Goal: Transaction & Acquisition: Book appointment/travel/reservation

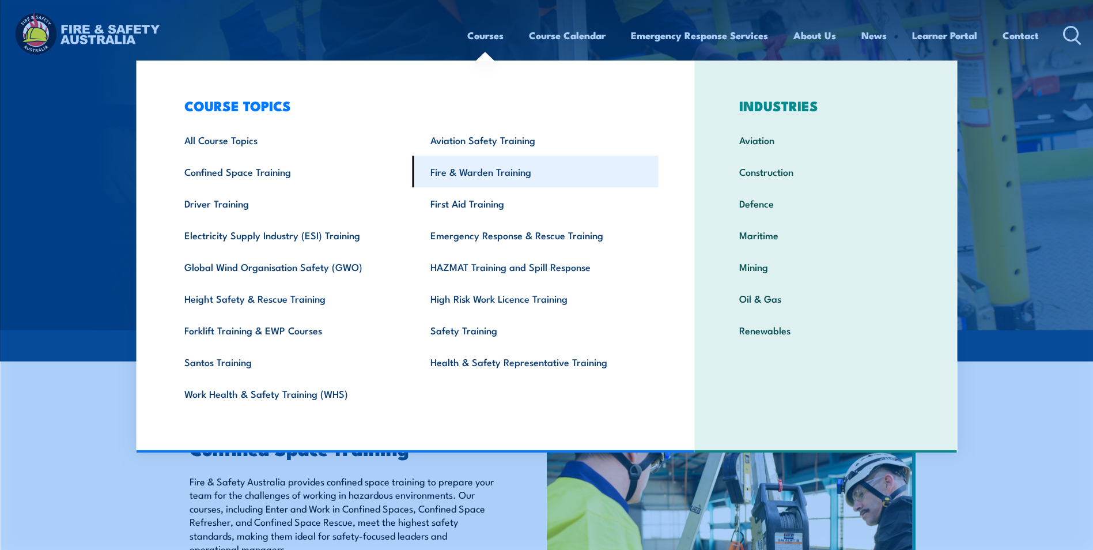
click at [493, 176] on link "Fire & Warden Training" at bounding box center [536, 172] width 246 height 32
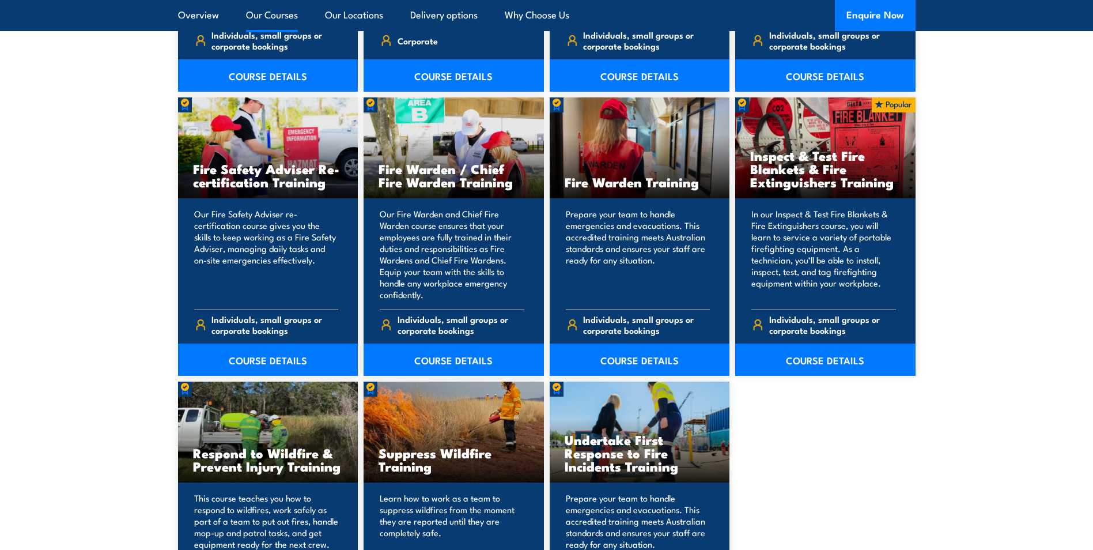
scroll to position [1499, 0]
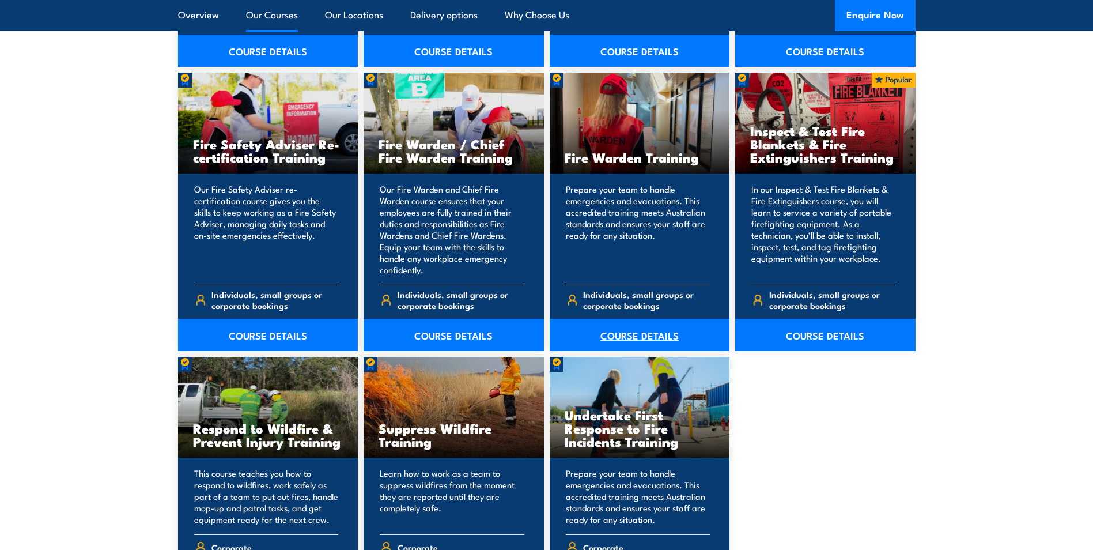
click at [631, 339] on link "COURSE DETAILS" at bounding box center [640, 335] width 180 height 32
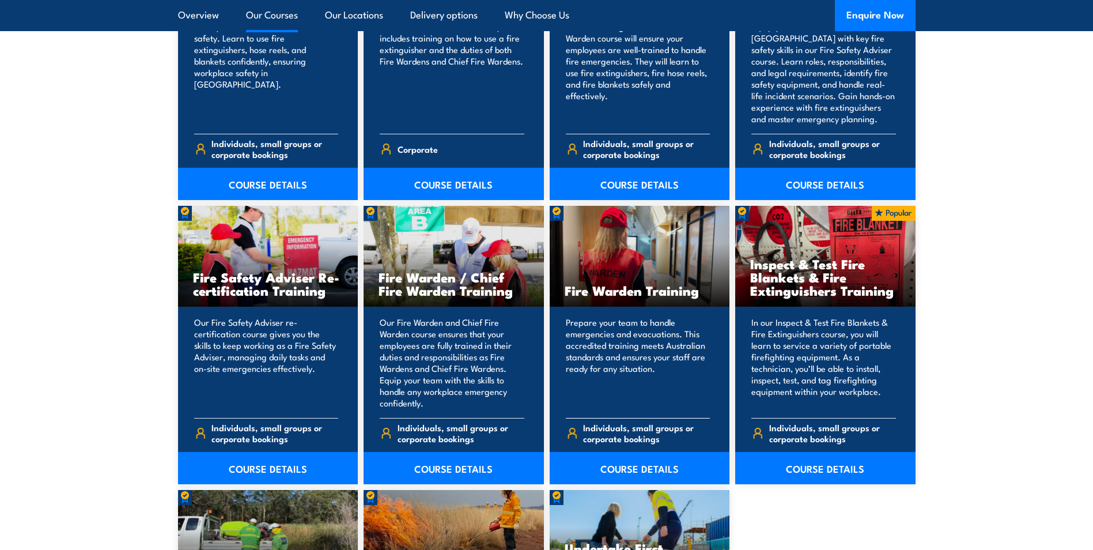
scroll to position [1211, 0]
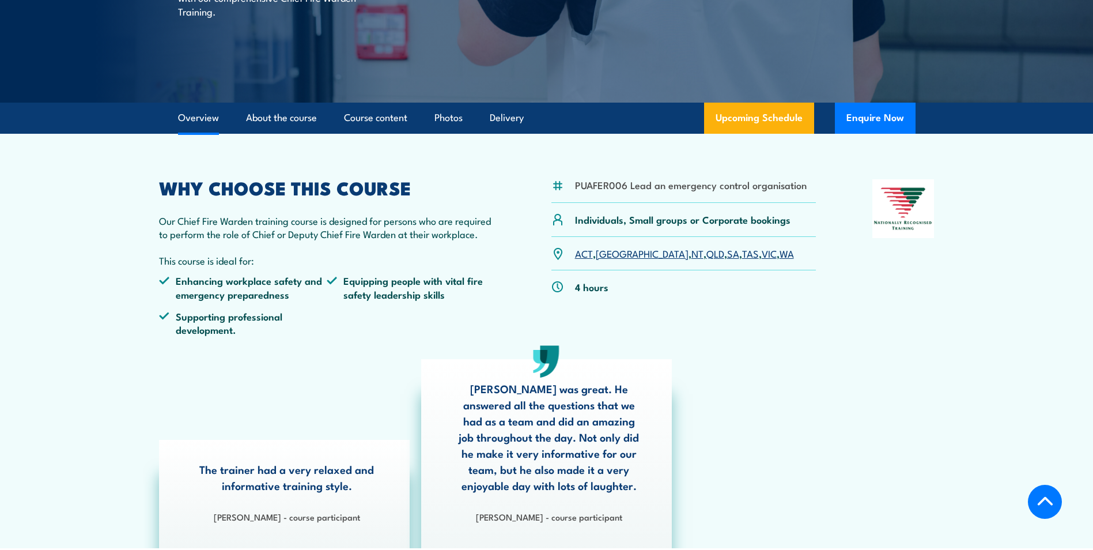
scroll to position [231, 0]
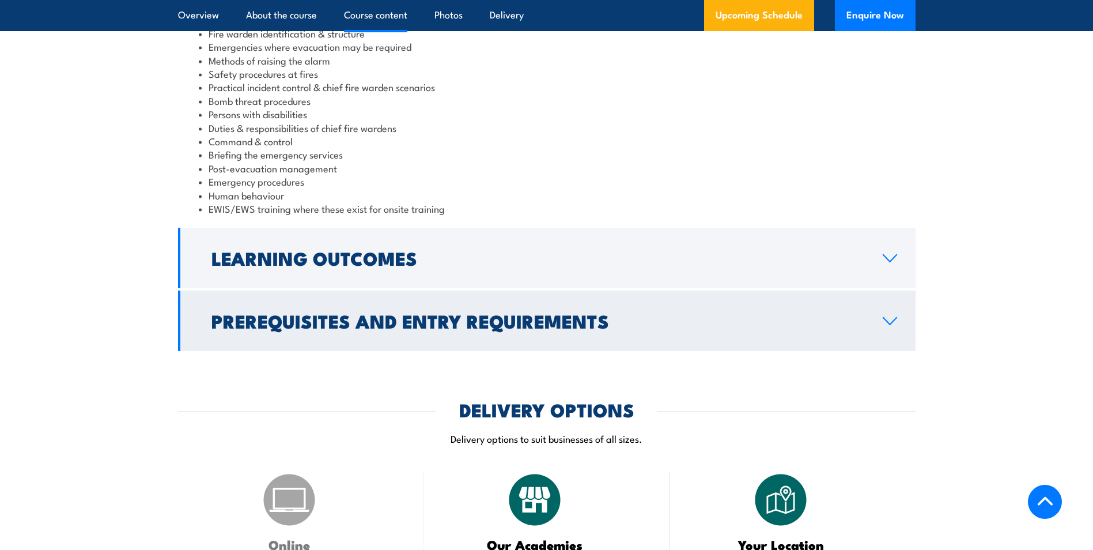
click at [360, 326] on h2 "Prerequisites and Entry Requirements" at bounding box center [538, 320] width 653 height 16
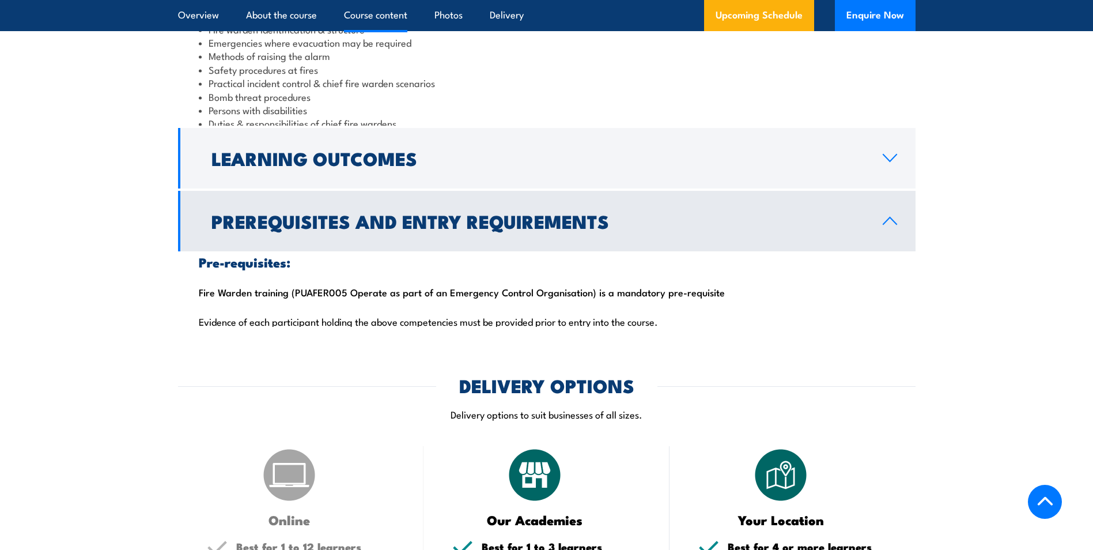
scroll to position [1190, 0]
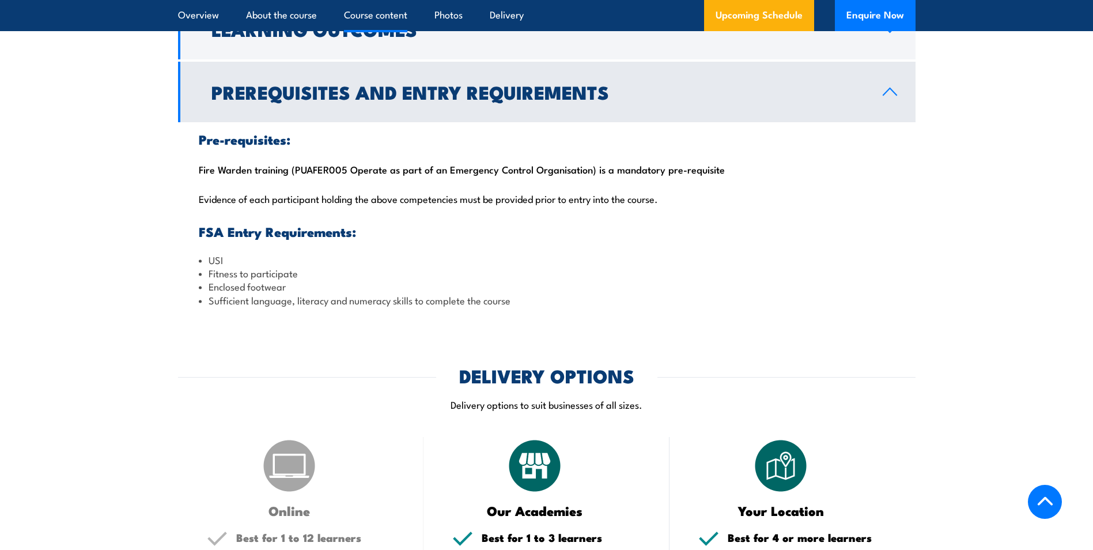
drag, startPoint x: 201, startPoint y: 168, endPoint x: 721, endPoint y: 172, distance: 520.5
click at [721, 172] on div "Pre-requisites: Fire Warden training (PUAFER005 Operate as part of an Emergency…" at bounding box center [547, 219] width 738 height 195
click at [261, 197] on p "Evidence of each participant holding the above competencies must be provided pr…" at bounding box center [547, 199] width 696 height 12
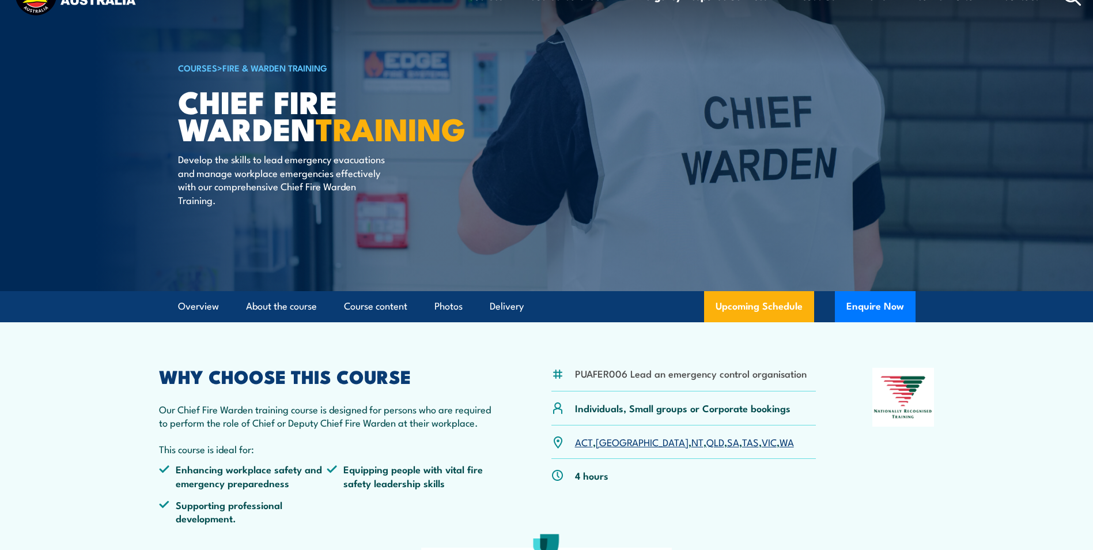
scroll to position [0, 0]
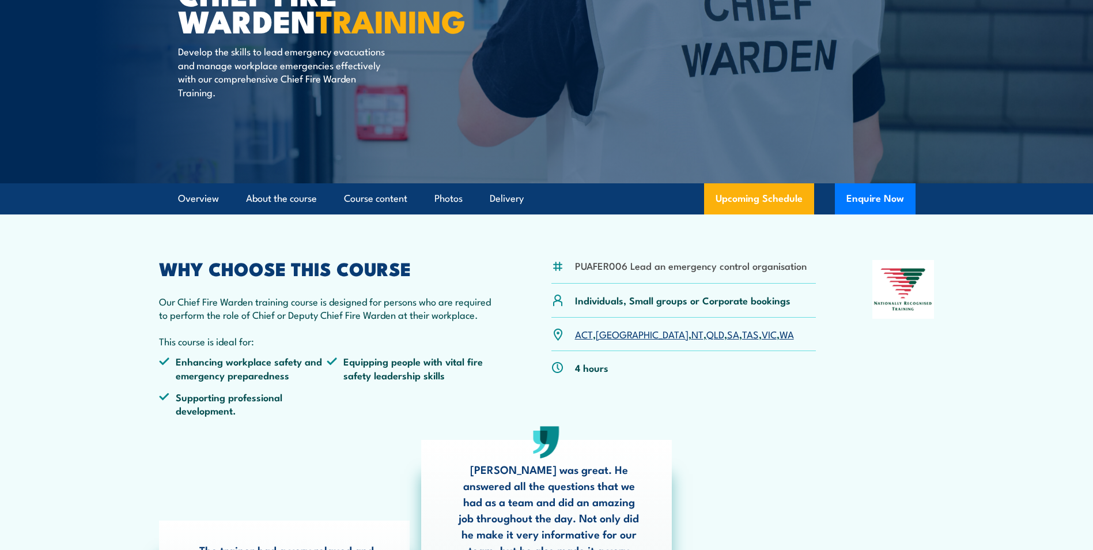
scroll to position [173, 0]
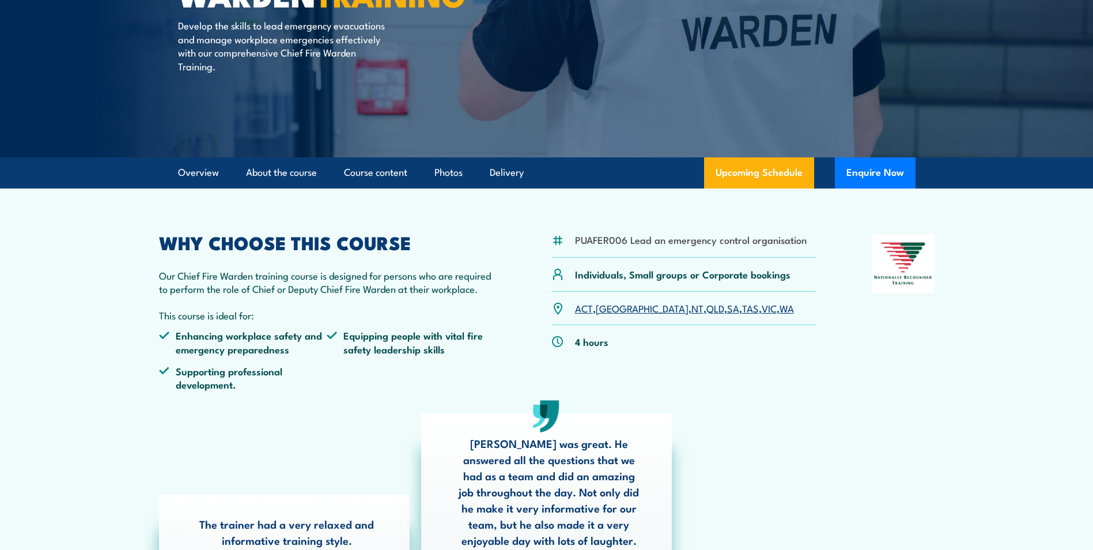
click at [780, 310] on link "WA" at bounding box center [787, 308] width 14 height 14
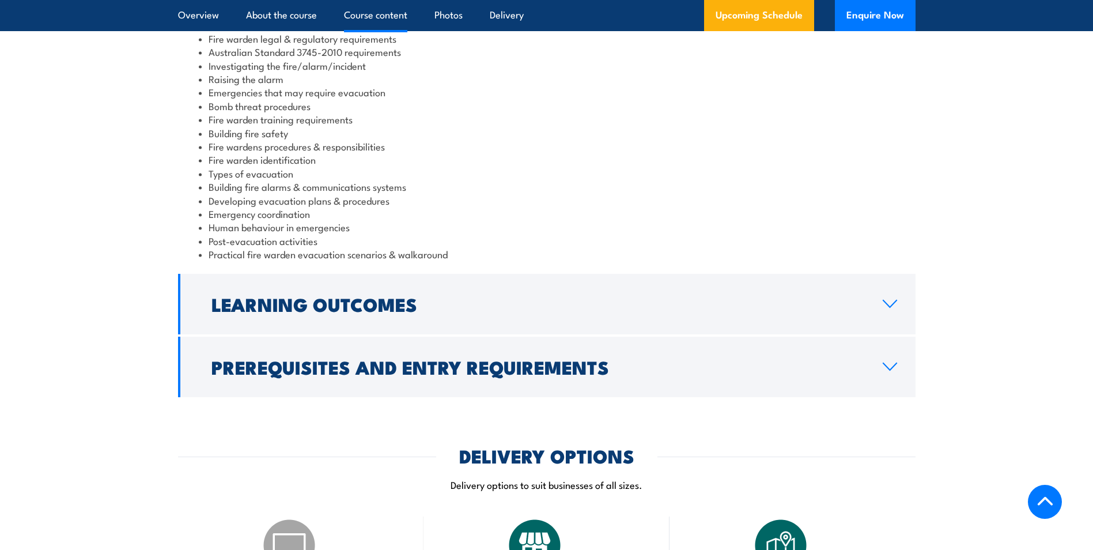
scroll to position [1326, 0]
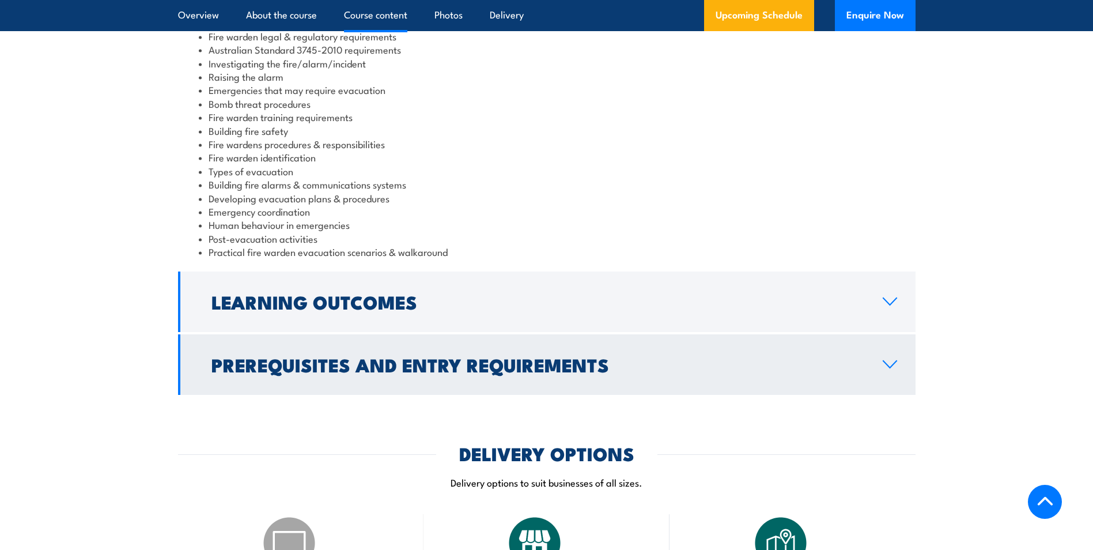
click at [330, 361] on h2 "Prerequisites and Entry Requirements" at bounding box center [538, 364] width 653 height 16
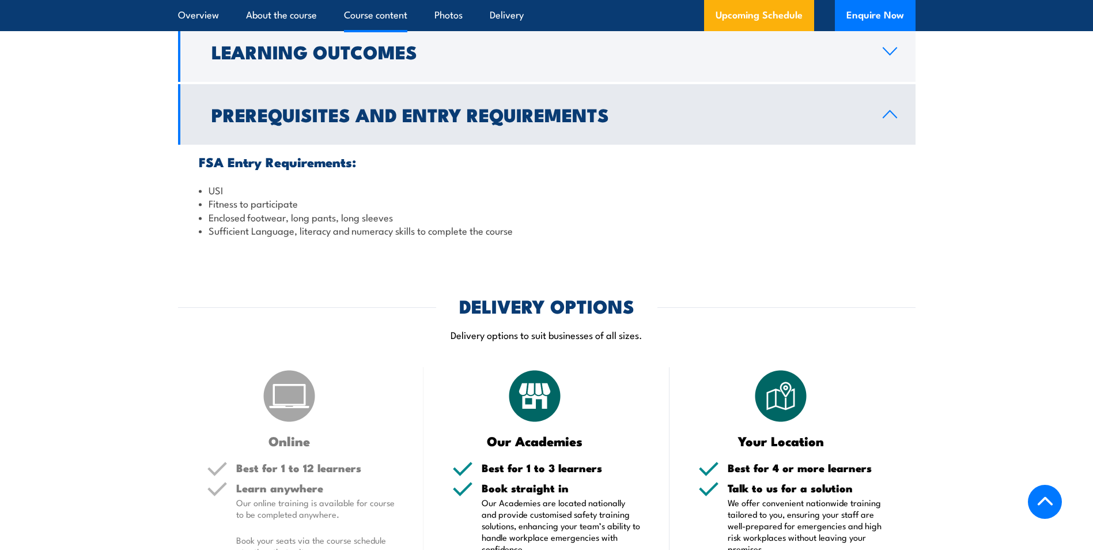
scroll to position [1268, 0]
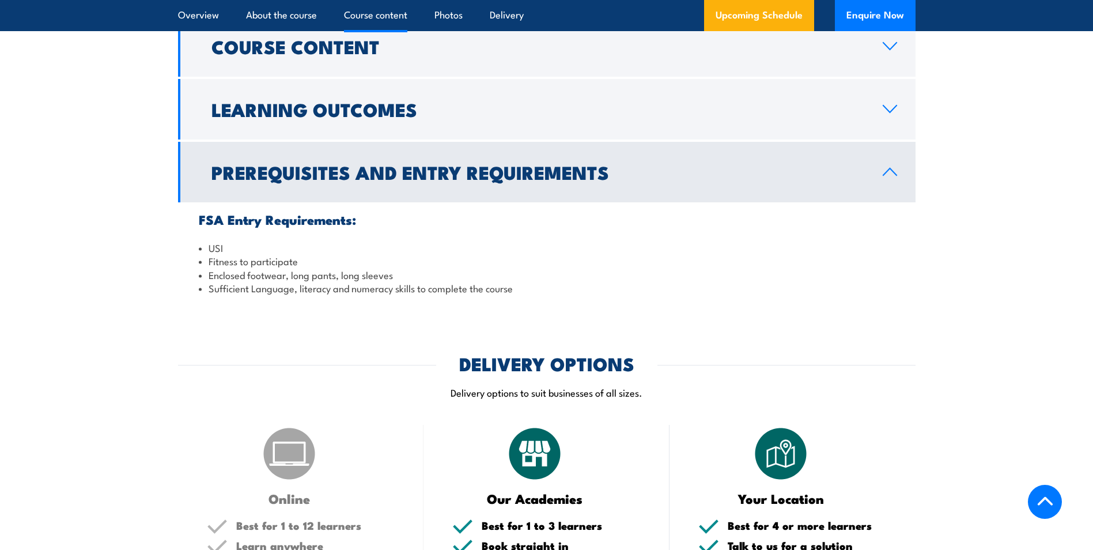
click at [331, 172] on h2 "Prerequisites and Entry Requirements" at bounding box center [538, 172] width 653 height 16
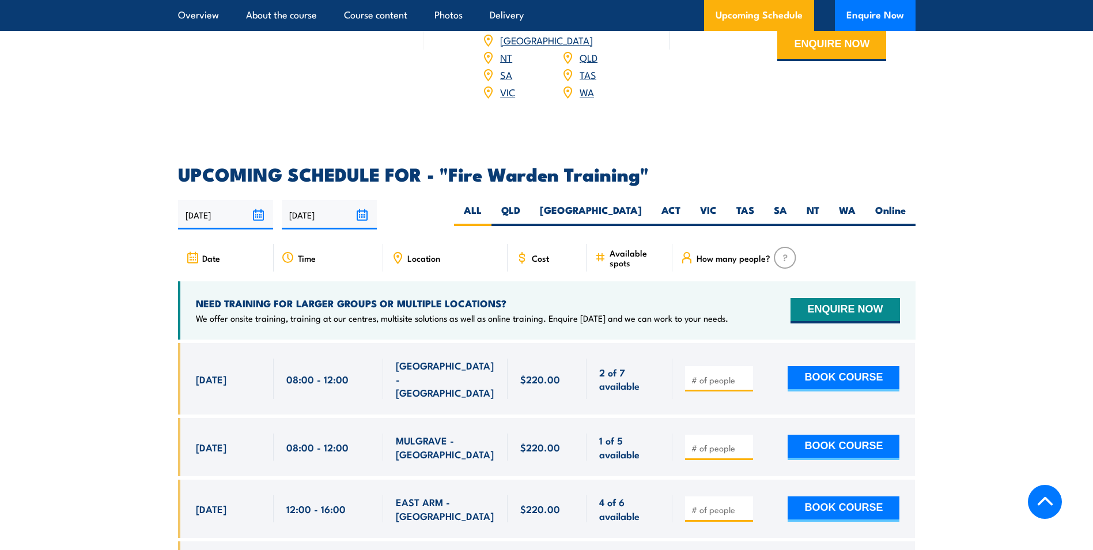
scroll to position [1845, 0]
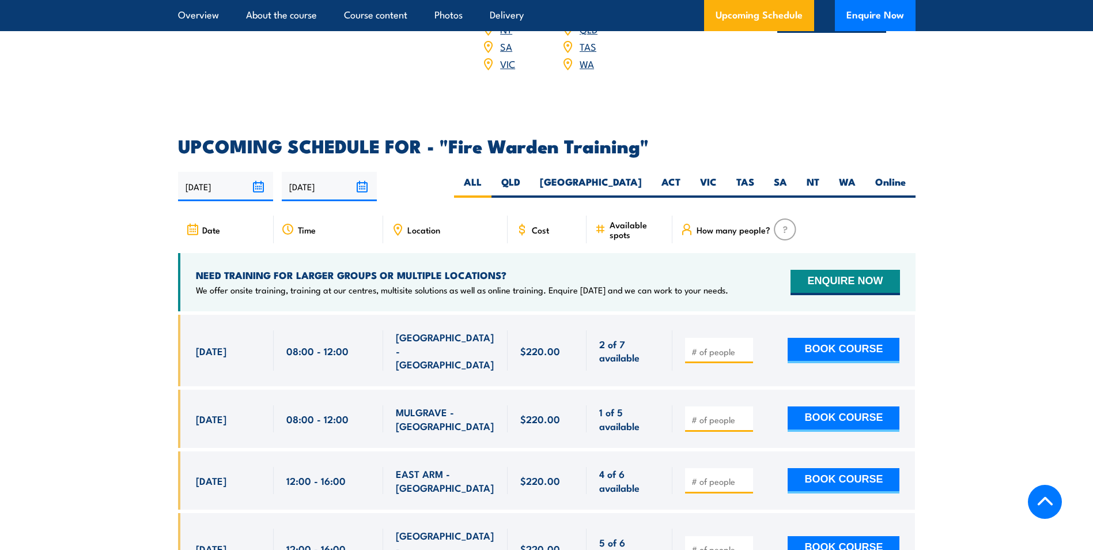
click at [420, 225] on span "Location" at bounding box center [424, 230] width 33 height 10
click at [857, 175] on label "WA" at bounding box center [847, 186] width 36 height 22
click at [857, 175] on input "WA" at bounding box center [859, 178] width 7 height 7
radio input "true"
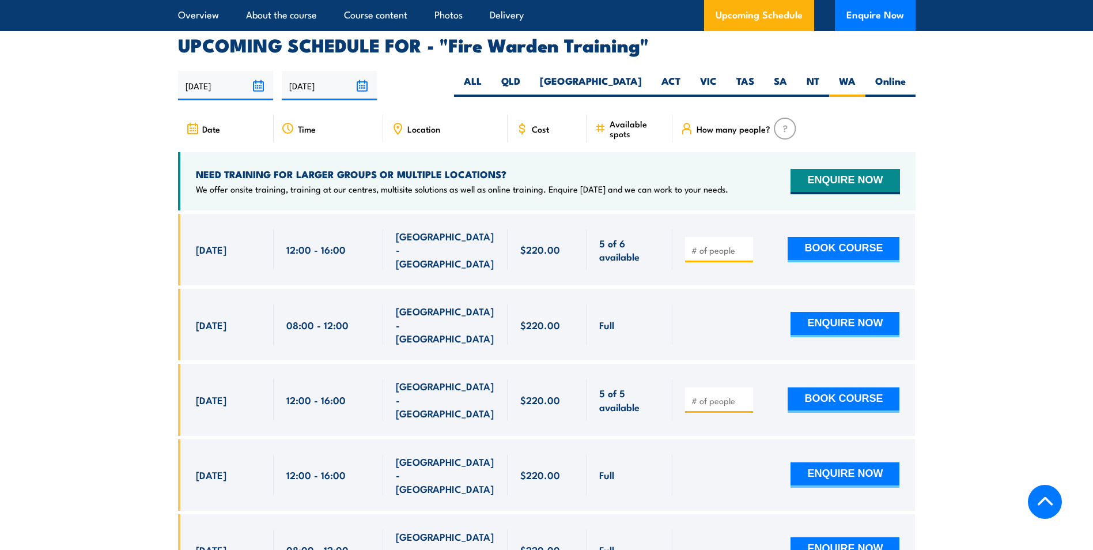
scroll to position [2144, 0]
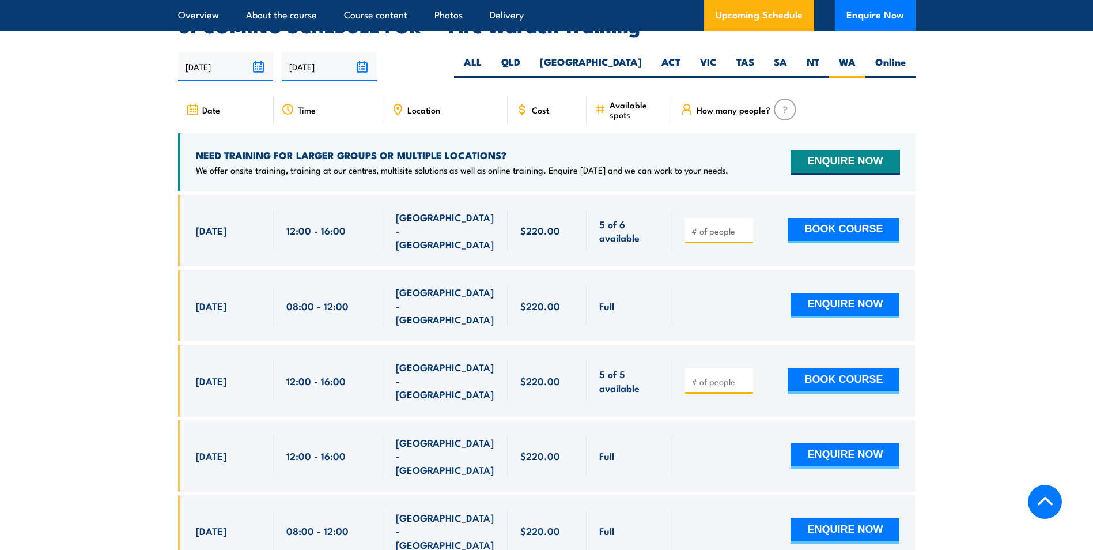
click at [711, 224] on span at bounding box center [719, 230] width 60 height 13
click at [714, 225] on input "number" at bounding box center [721, 231] width 58 height 12
type input "1"
click at [869, 218] on button "BOOK COURSE" at bounding box center [844, 230] width 112 height 25
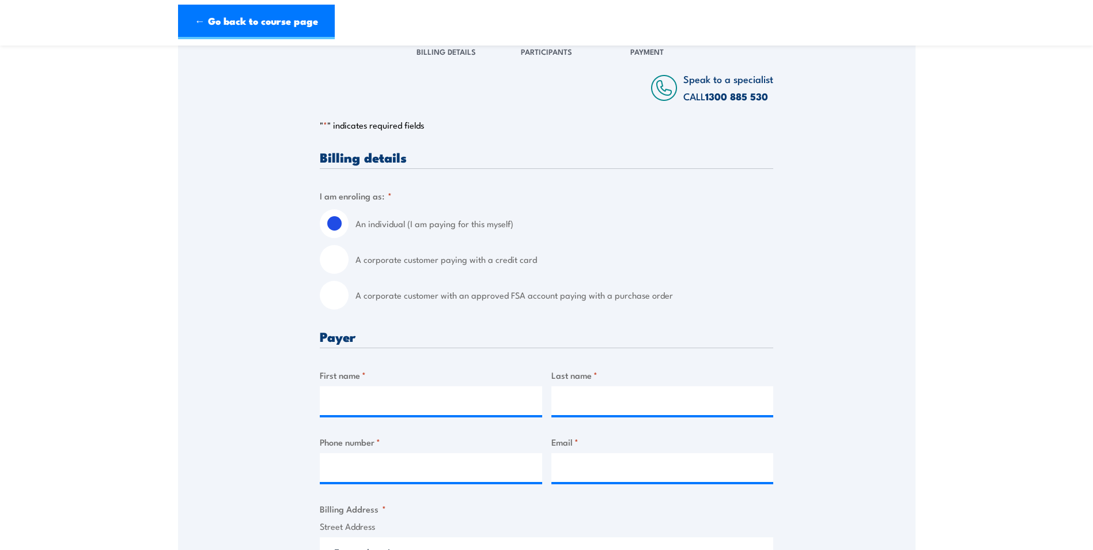
scroll to position [173, 0]
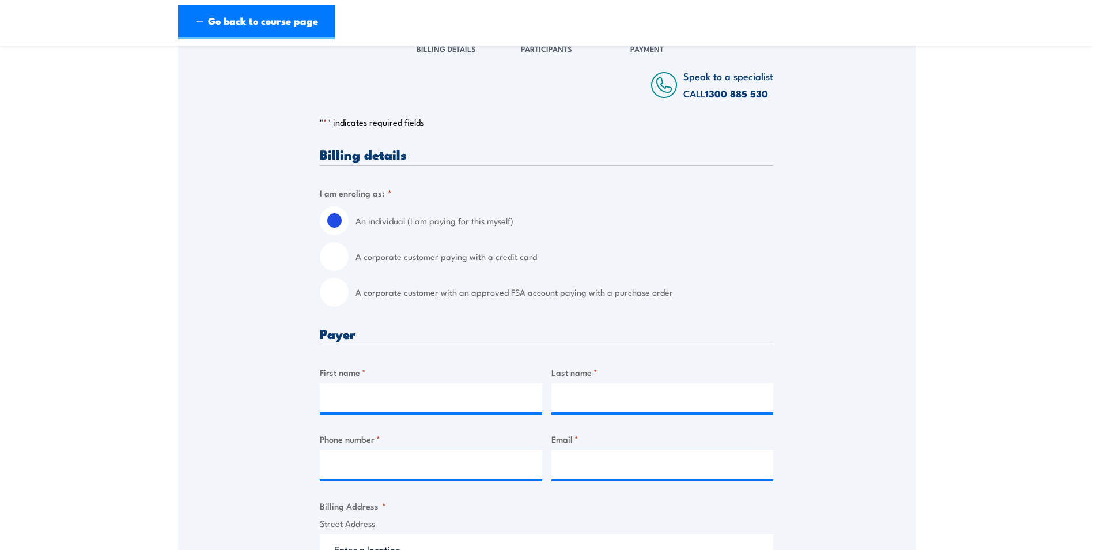
click at [335, 285] on input "A corporate customer with an approved FSA account paying with a purchase order" at bounding box center [334, 292] width 29 height 29
radio input "true"
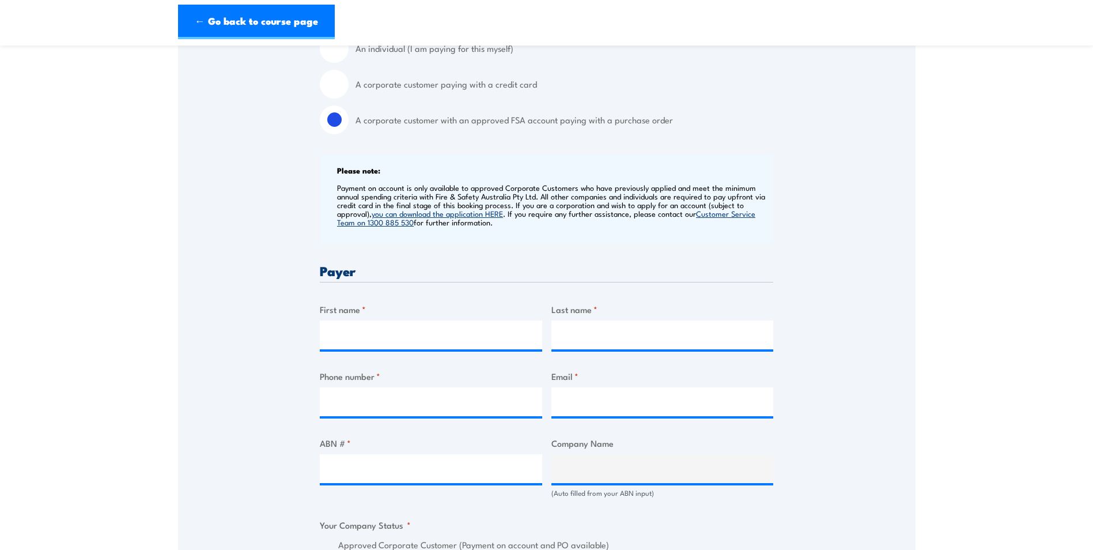
scroll to position [346, 0]
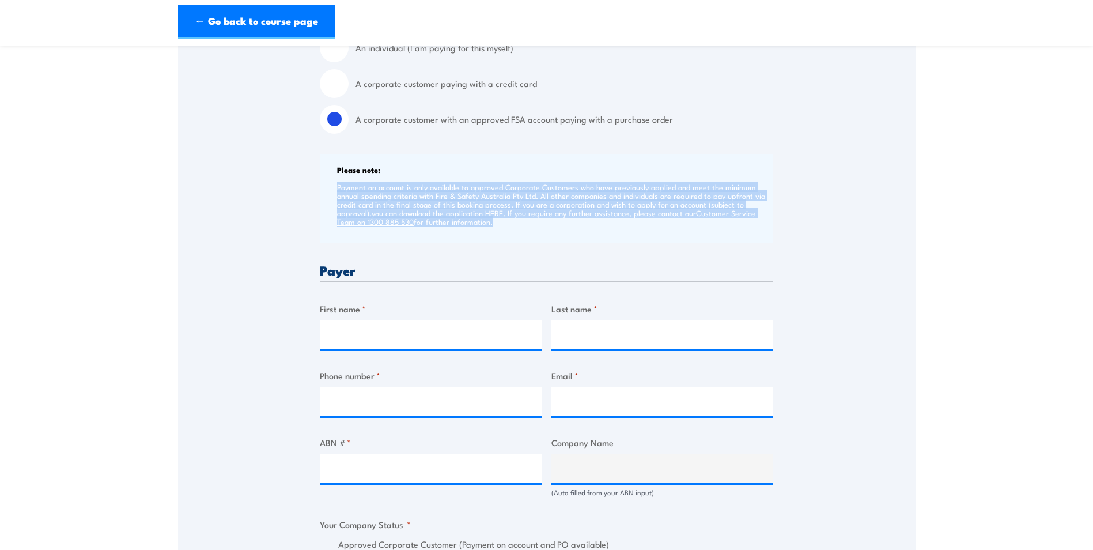
drag, startPoint x: 330, startPoint y: 186, endPoint x: 489, endPoint y: 237, distance: 167.7
click at [489, 237] on div "Please note: Payment on account is only available to approved Corporate Custome…" at bounding box center [547, 198] width 454 height 89
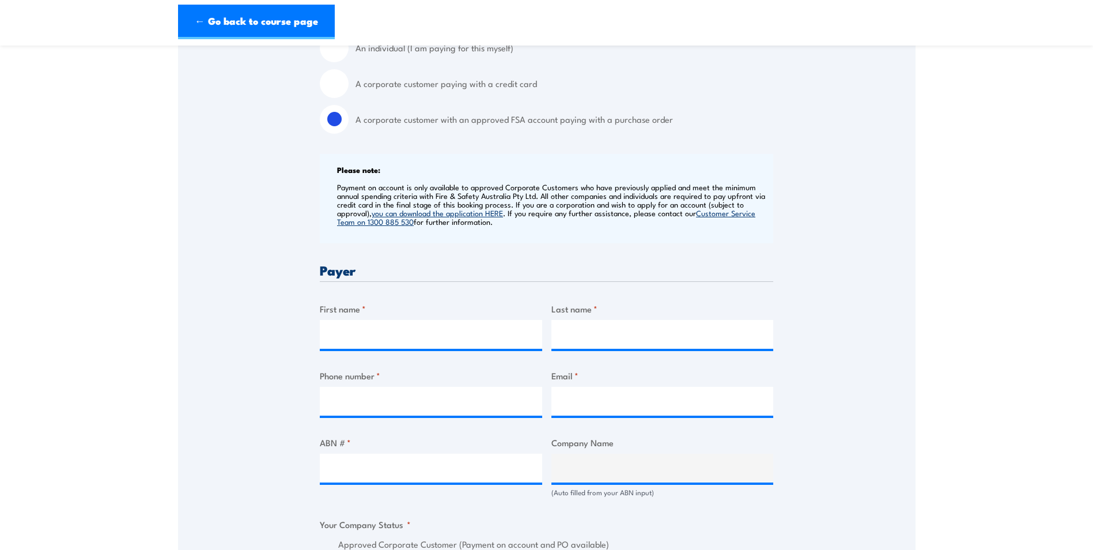
drag, startPoint x: 489, startPoint y: 237, endPoint x: 172, endPoint y: 272, distance: 319.0
click at [172, 272] on section "Fire Warden Training [DATE] 12:00 1 CALL" at bounding box center [546, 460] width 1093 height 1496
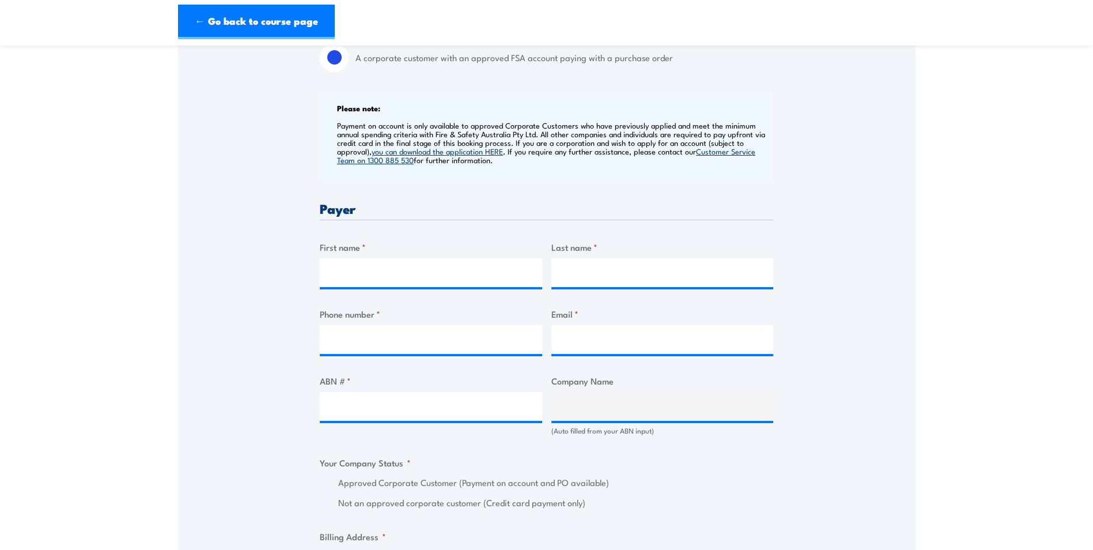
scroll to position [461, 0]
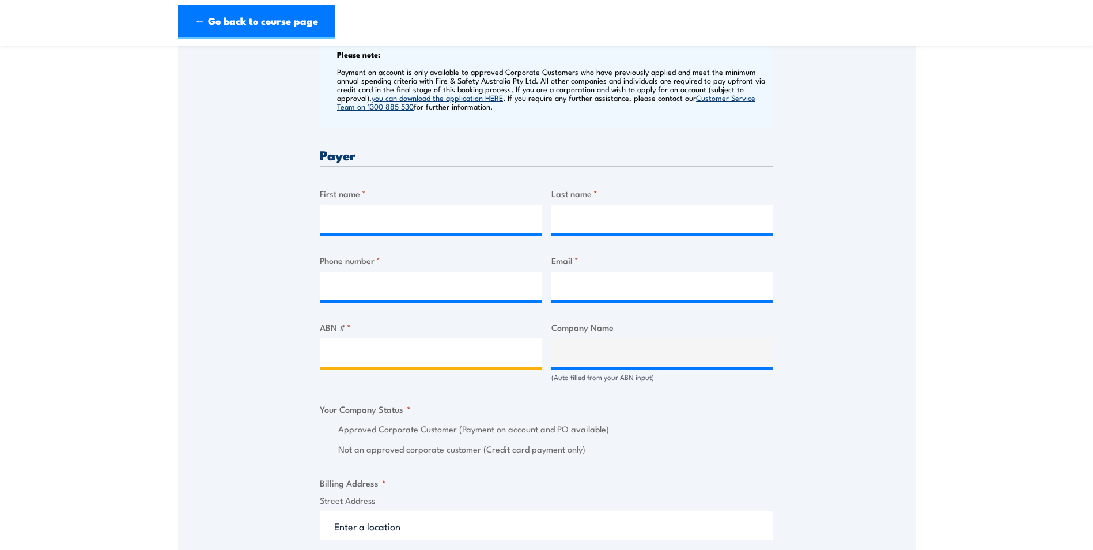
click at [487, 355] on input "ABN # *" at bounding box center [431, 352] width 223 height 29
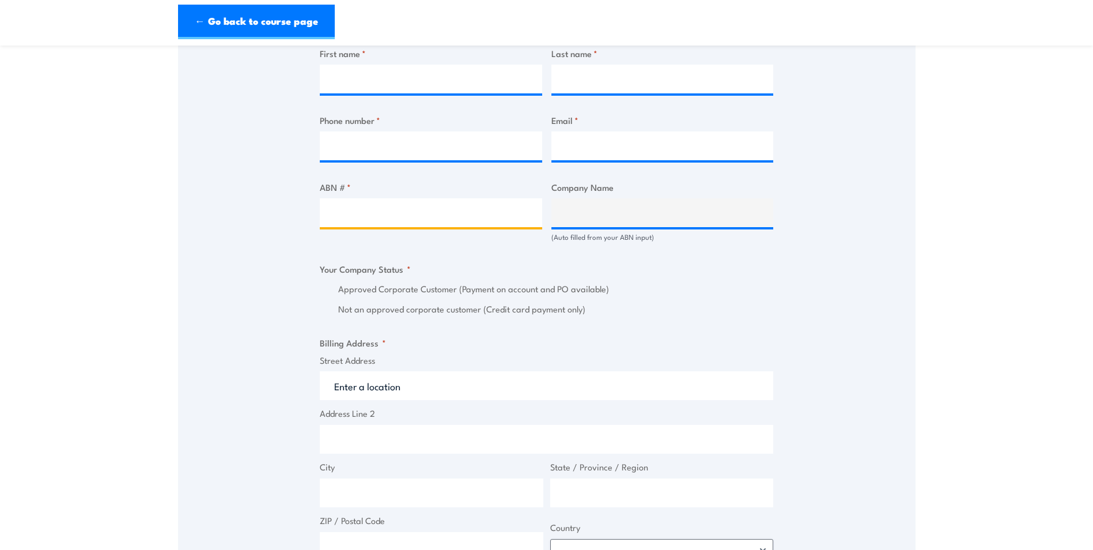
scroll to position [634, 0]
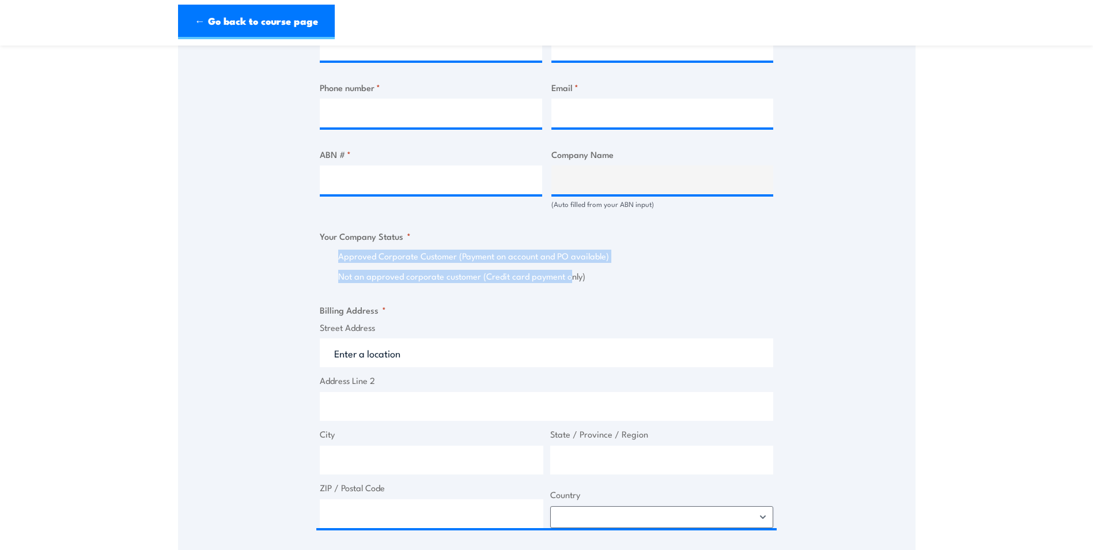
drag, startPoint x: 340, startPoint y: 258, endPoint x: 571, endPoint y: 274, distance: 231.1
click at [571, 274] on div "Approved Corporate Customer (Payment on account and PO available) Not an approv…" at bounding box center [547, 266] width 454 height 33
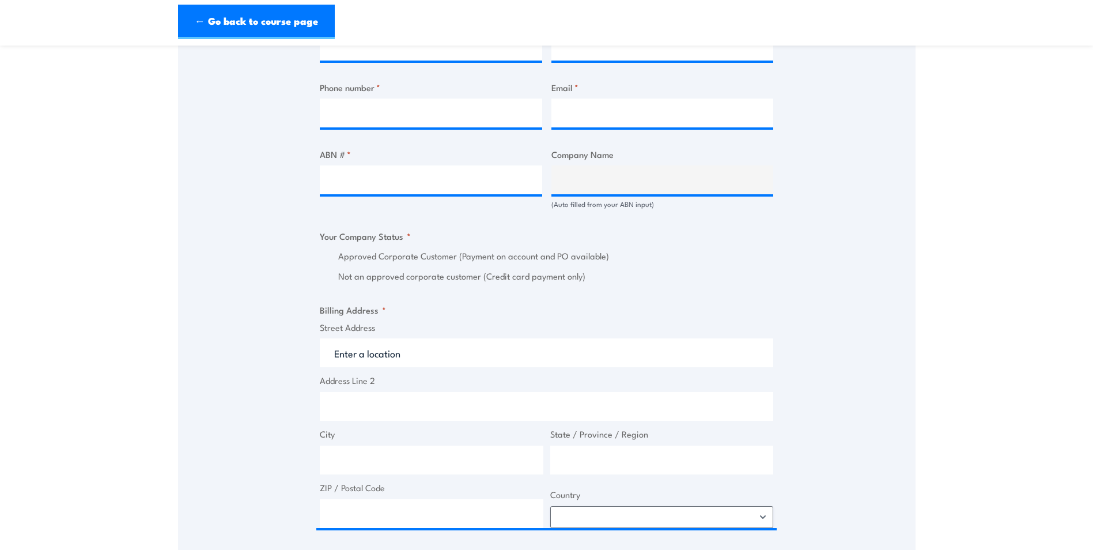
click at [571, 274] on label "Not an approved corporate customer (Credit card payment only)" at bounding box center [555, 276] width 435 height 13
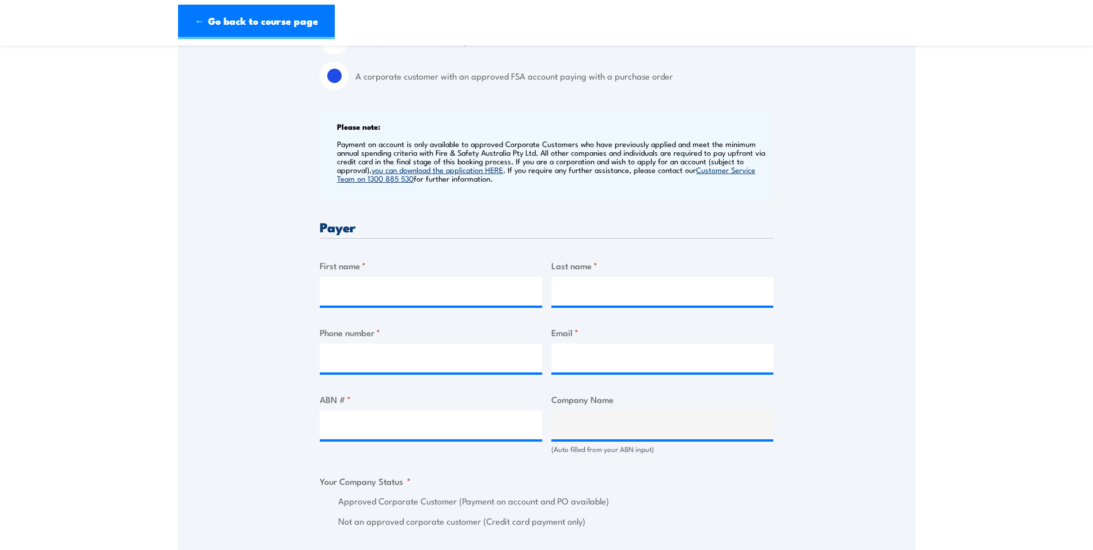
scroll to position [404, 0]
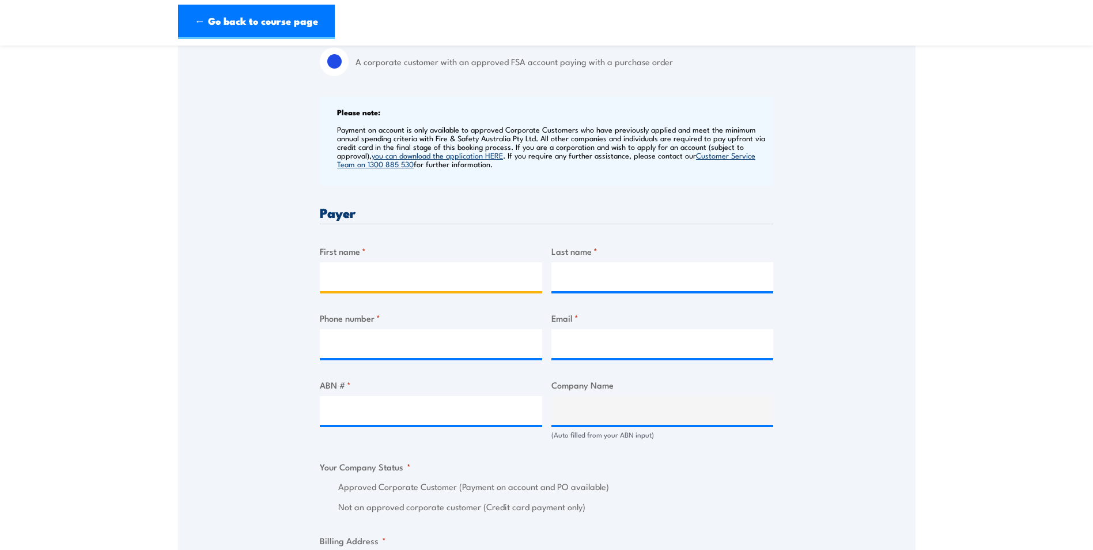
click at [462, 278] on input "First name *" at bounding box center [431, 276] width 223 height 29
type input "Neve"
type input "Mayhew"
type input "0862795318"
type input "neve.mayhew@reomart.com.au"
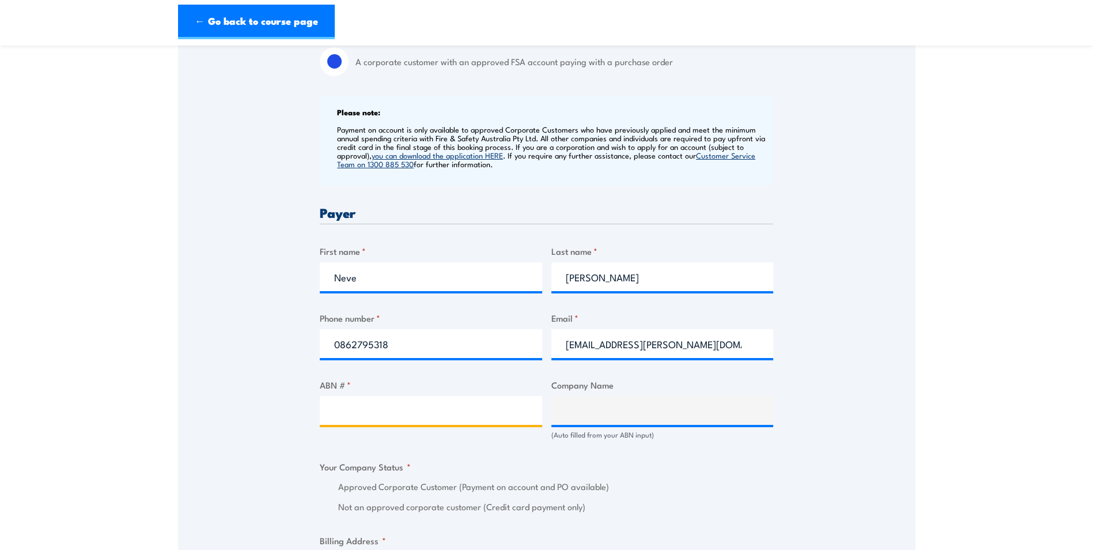
click at [451, 404] on input "ABN # *" at bounding box center [431, 410] width 223 height 29
type input "1111111111"
click at [265, 402] on div "Speak to a specialist CALL 1300 885 530 CALL 1300 885 530 " * " indicates requi…" at bounding box center [547, 433] width 738 height 1272
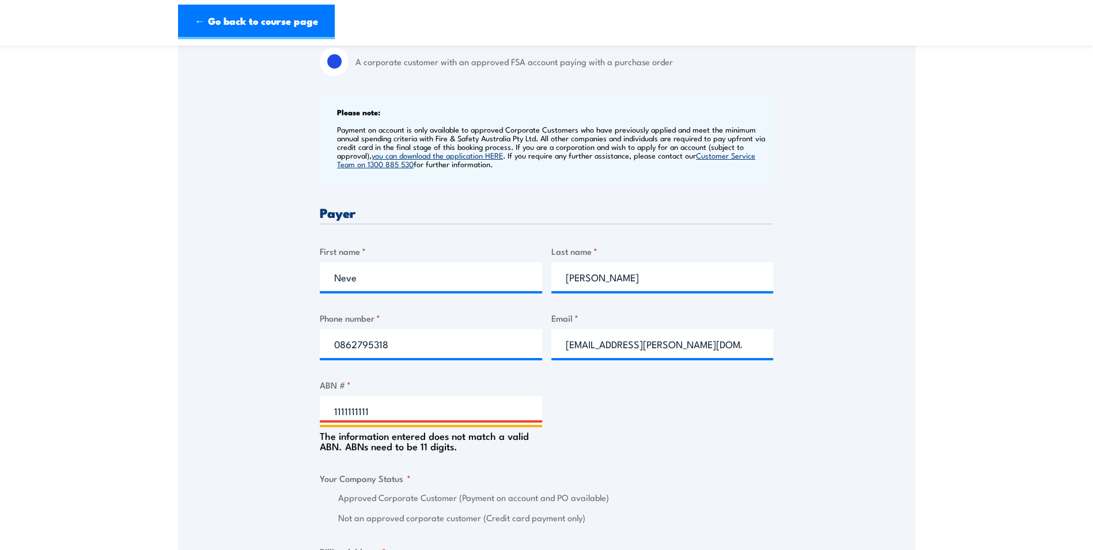
click at [349, 413] on input "1111111111" at bounding box center [431, 410] width 223 height 29
click at [393, 408] on input "ABN # *" at bounding box center [431, 410] width 223 height 29
paste input "73 1229 058 64"
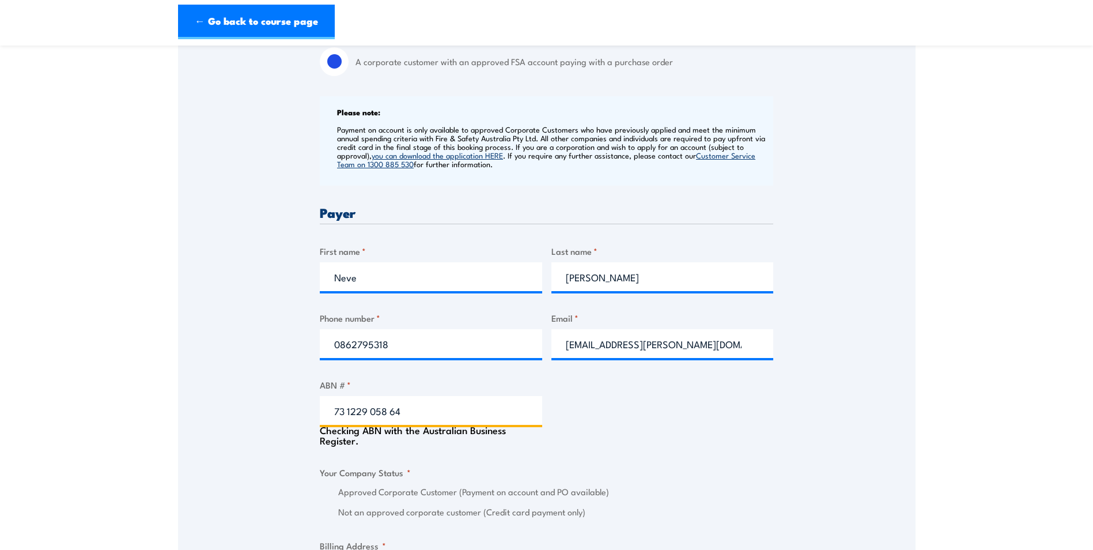
type input "73 1229 058 64"
click at [273, 385] on div "Speak to a specialist CALL 1300 885 530 CALL 1300 885 530 " * " indicates requi…" at bounding box center [547, 435] width 738 height 1277
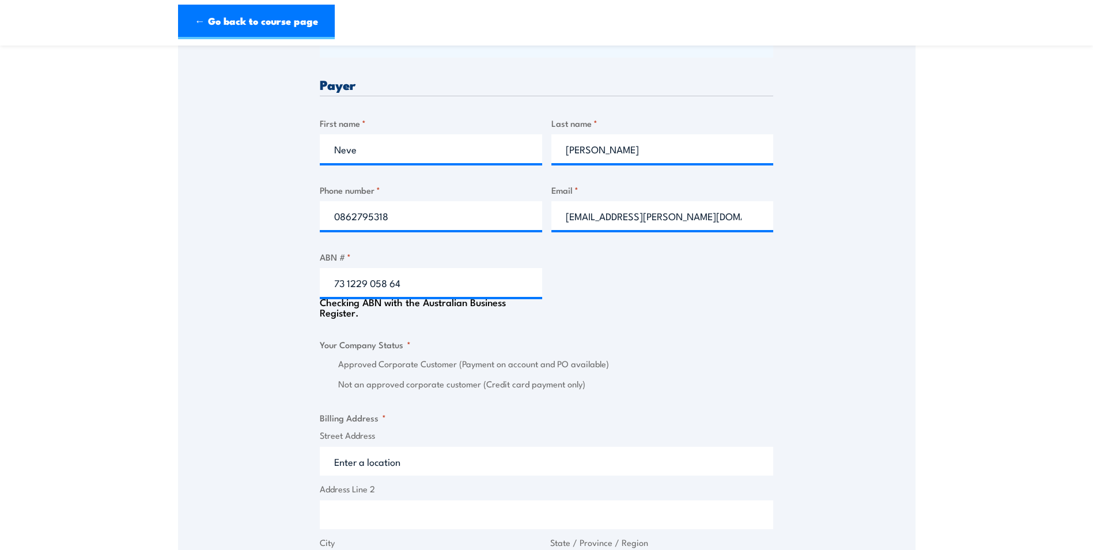
scroll to position [576, 0]
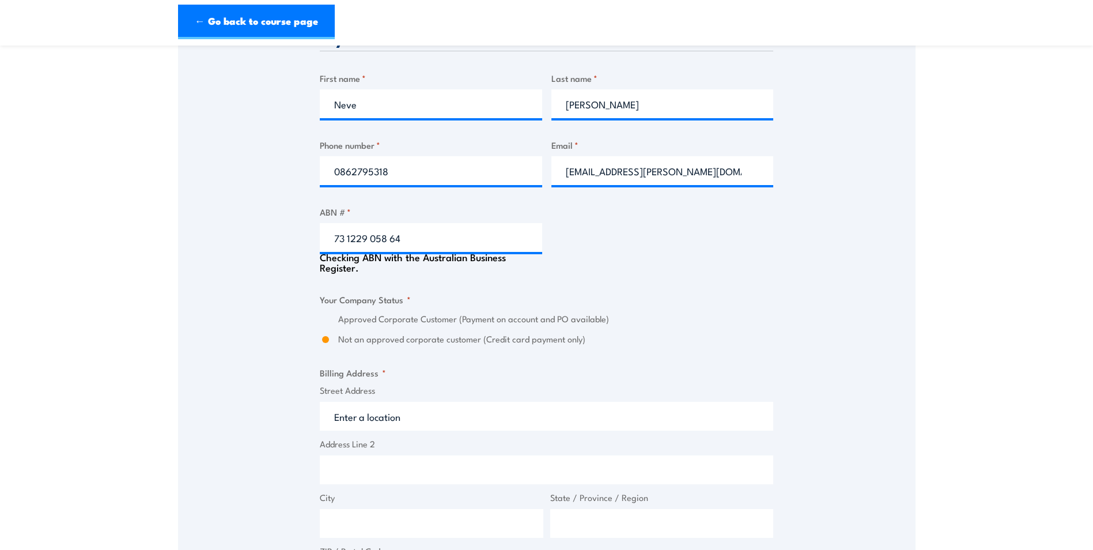
type input "Reomart Pty Limited"
radio input "true"
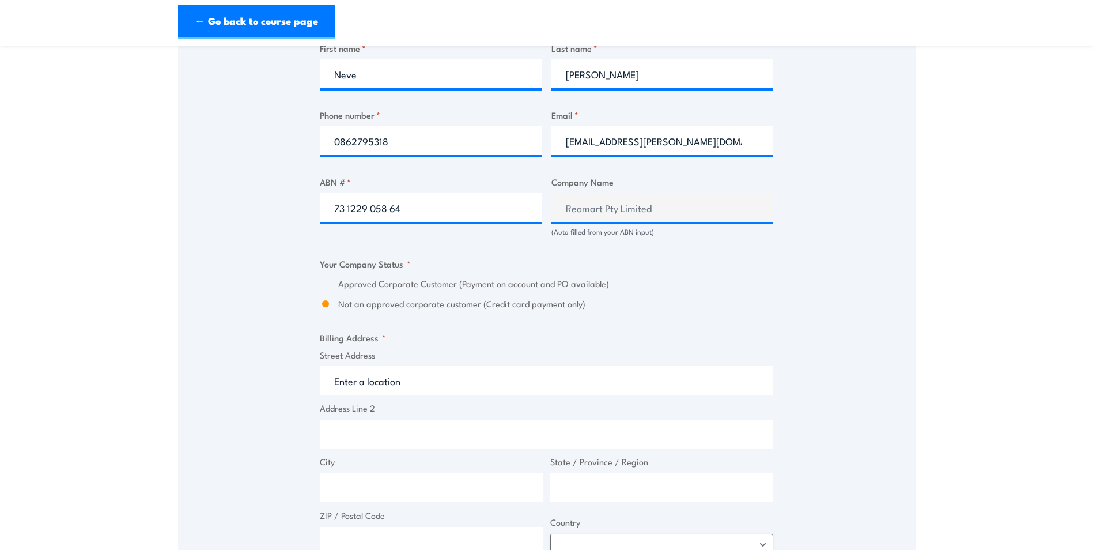
scroll to position [634, 0]
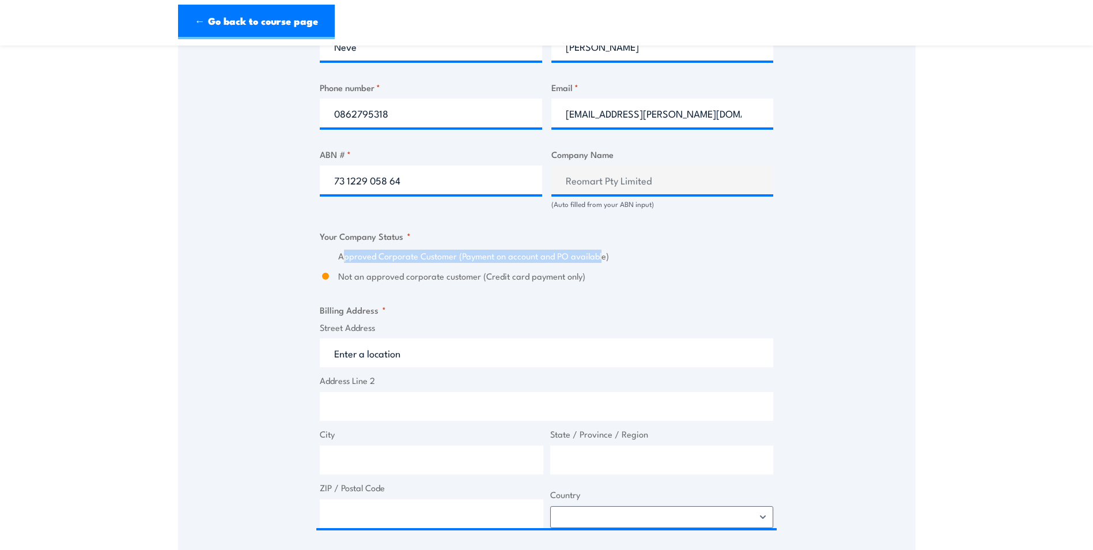
drag, startPoint x: 378, startPoint y: 248, endPoint x: 601, endPoint y: 246, distance: 222.5
click at [601, 246] on fieldset "Your Company Status * Approved Corporate Customer (Payment on account and PO av…" at bounding box center [547, 256] width 454 height 54
drag, startPoint x: 601, startPoint y: 246, endPoint x: 571, endPoint y: 276, distance: 42.4
click at [565, 277] on label "Not an approved corporate customer (Credit card payment only)" at bounding box center [555, 276] width 435 height 13
click at [331, 277] on input "Not an approved corporate customer (Credit card payment only)" at bounding box center [326, 276] width 12 height 13
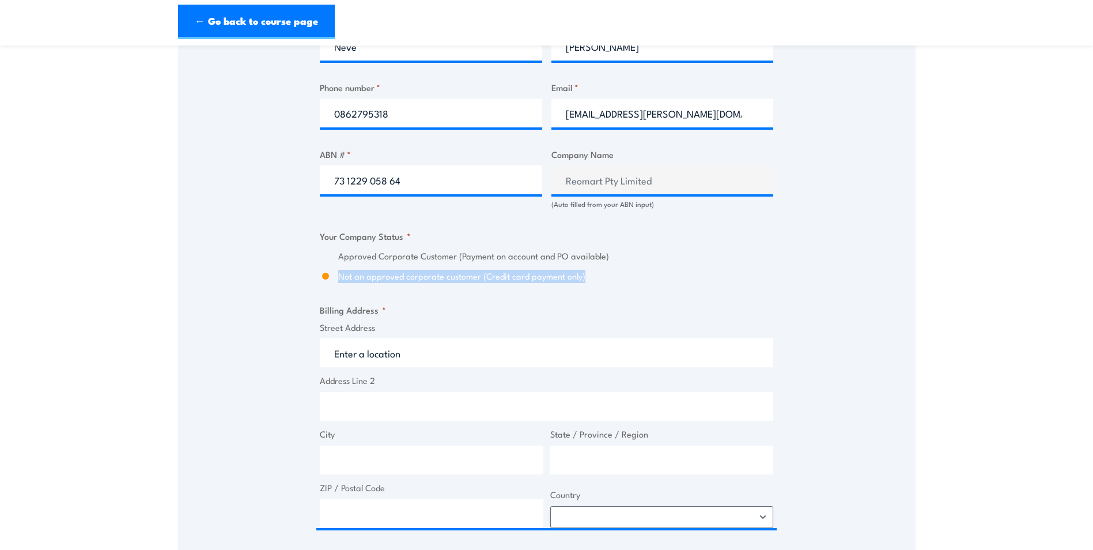
drag, startPoint x: 583, startPoint y: 274, endPoint x: 315, endPoint y: 282, distance: 268.2
click at [315, 282] on div "Speak to a specialist CALL [PHONE_NUMBER] CALL [PHONE_NUMBER] " * " indicates r…" at bounding box center [547, 202] width 738 height 1272
drag, startPoint x: 315, startPoint y: 282, endPoint x: 329, endPoint y: 274, distance: 16.5
click at [329, 274] on input "Not an approved corporate customer (Credit card payment only)" at bounding box center [326, 276] width 12 height 13
click at [325, 277] on input "Not an approved corporate customer (Credit card payment only)" at bounding box center [326, 276] width 12 height 13
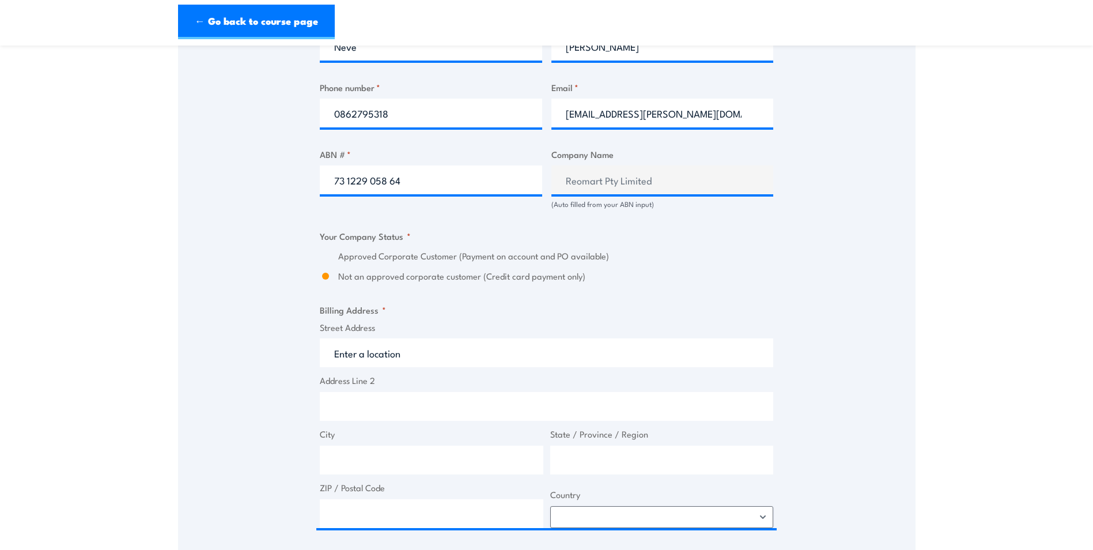
click at [343, 262] on label "Approved Corporate Customer (Payment on account and PO available)" at bounding box center [555, 256] width 435 height 13
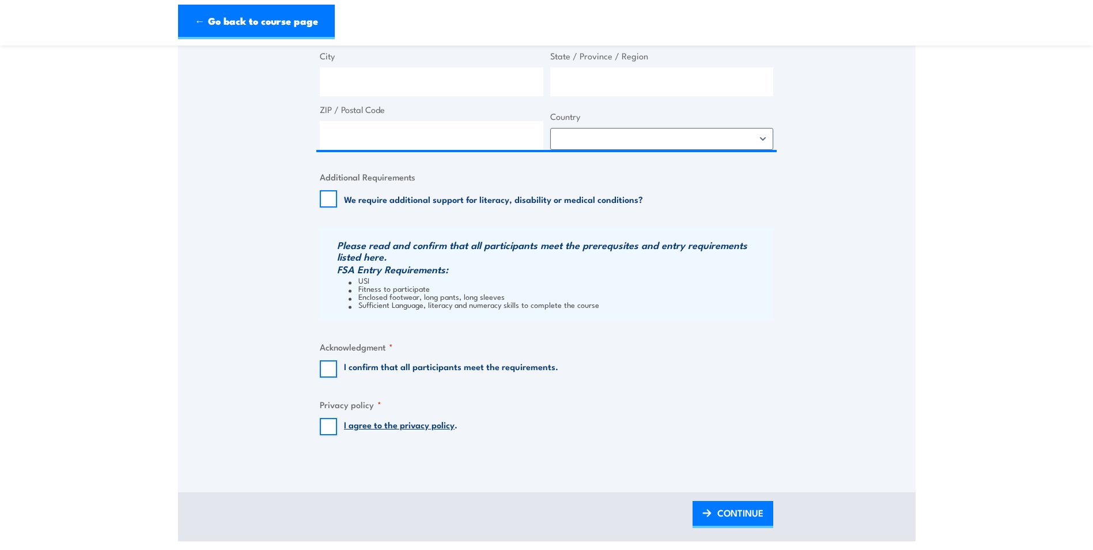
scroll to position [1038, 0]
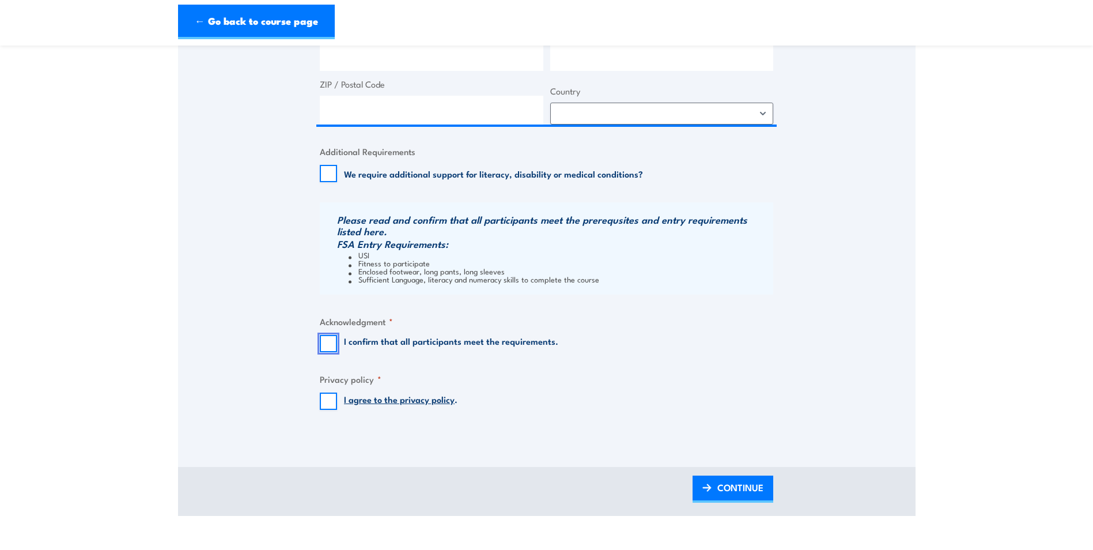
click at [330, 345] on input "I confirm that all participants meet the requirements." at bounding box center [328, 343] width 17 height 17
checkbox input "true"
click at [331, 400] on input "I agree to the privacy policy ." at bounding box center [328, 401] width 17 height 17
checkbox input "true"
click at [755, 490] on span "CONTINUE" at bounding box center [741, 487] width 46 height 31
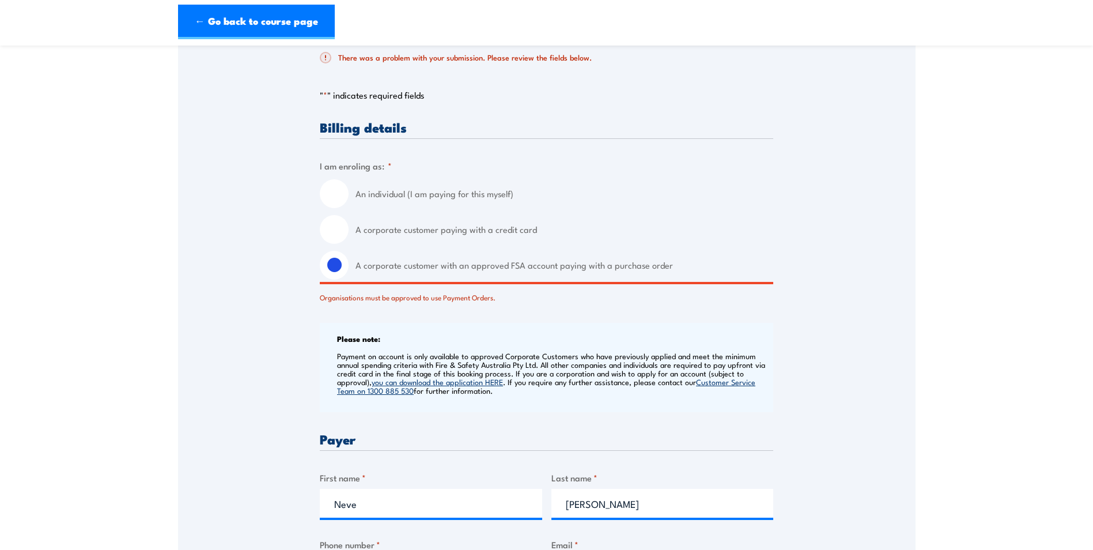
scroll to position [258, 0]
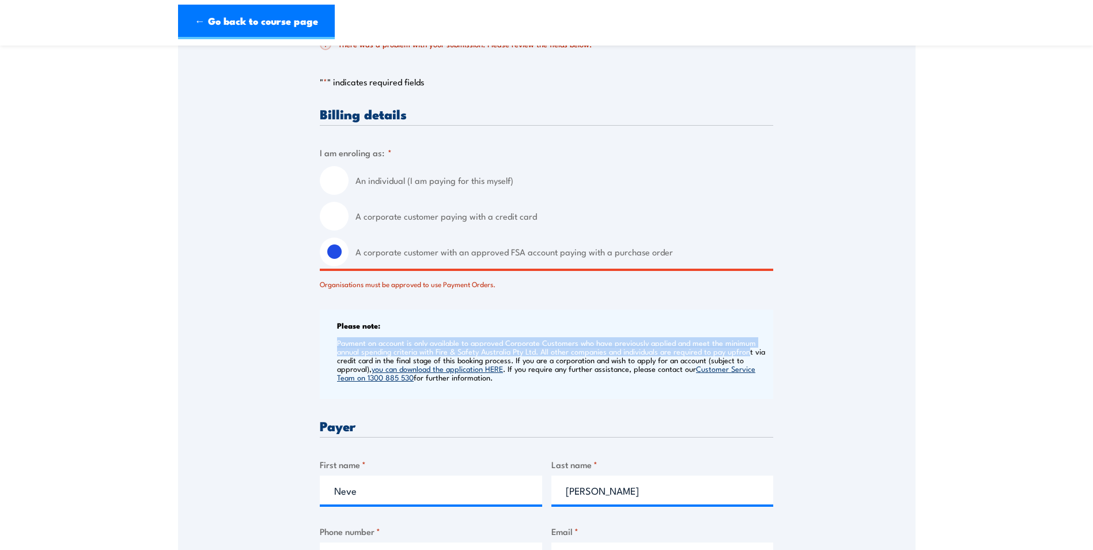
drag, startPoint x: 339, startPoint y: 344, endPoint x: 746, endPoint y: 357, distance: 407.2
click at [746, 357] on p "Payment on account is only available to approved Corporate Customers who have p…" at bounding box center [553, 359] width 433 height 43
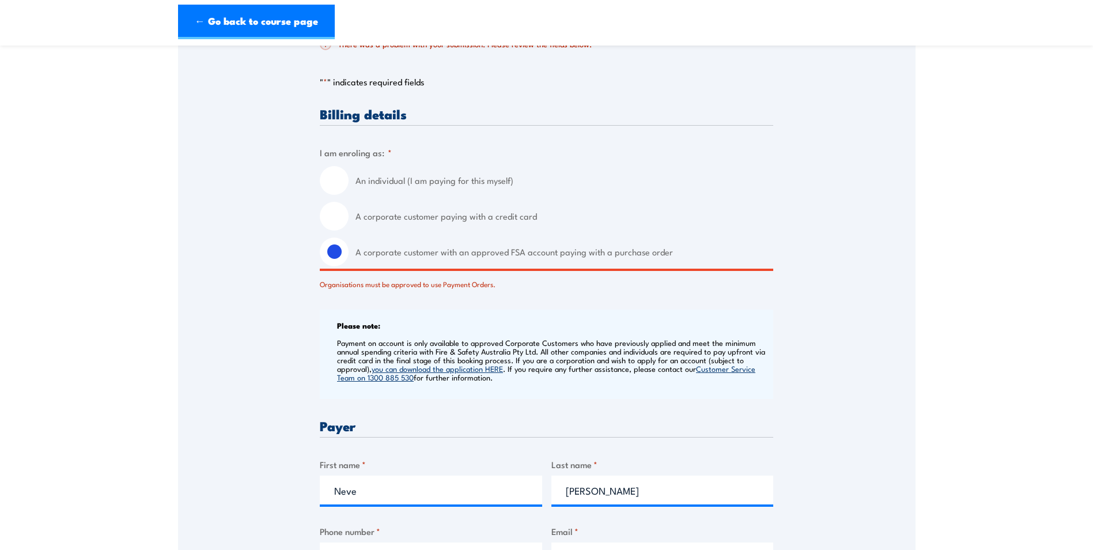
drag, startPoint x: 746, startPoint y: 357, endPoint x: 602, endPoint y: 367, distance: 144.4
click at [602, 367] on p "Payment on account is only available to approved Corporate Customers who have p…" at bounding box center [553, 359] width 433 height 43
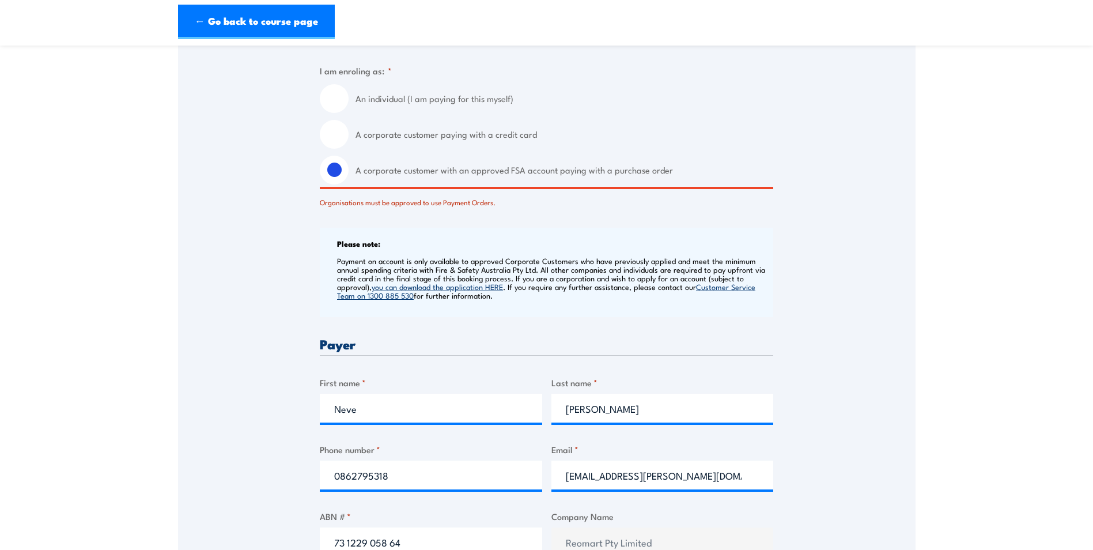
scroll to position [489, 0]
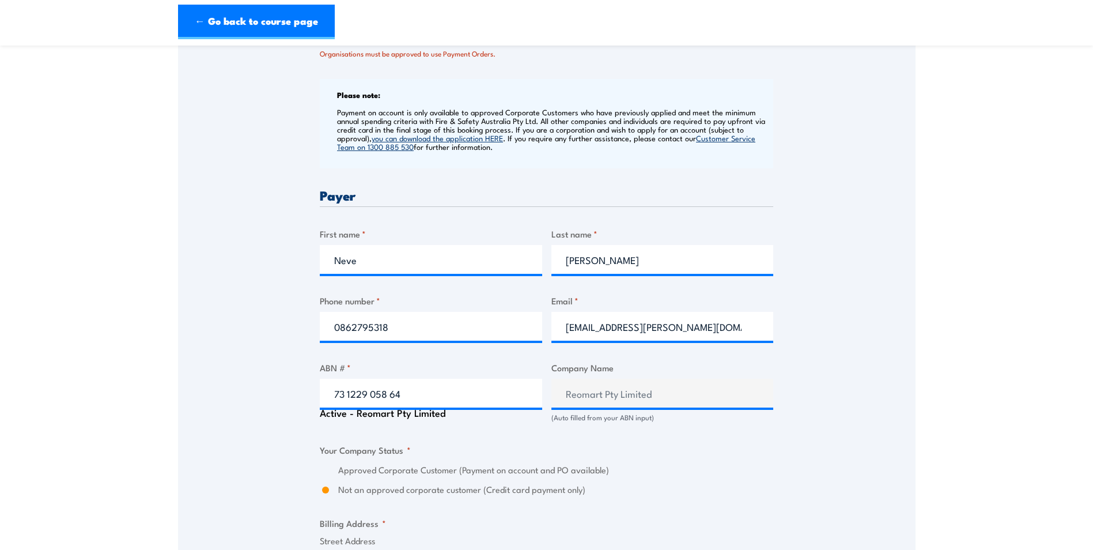
drag, startPoint x: 514, startPoint y: 131, endPoint x: 521, endPoint y: 152, distance: 21.9
click at [521, 152] on div "Please note: Payment on account is only available to approved Corporate Custome…" at bounding box center [547, 123] width 454 height 89
drag, startPoint x: 521, startPoint y: 152, endPoint x: 515, endPoint y: 157, distance: 8.2
click at [519, 155] on div "Please note: Payment on account is only available to approved Corporate Custome…" at bounding box center [547, 123] width 454 height 89
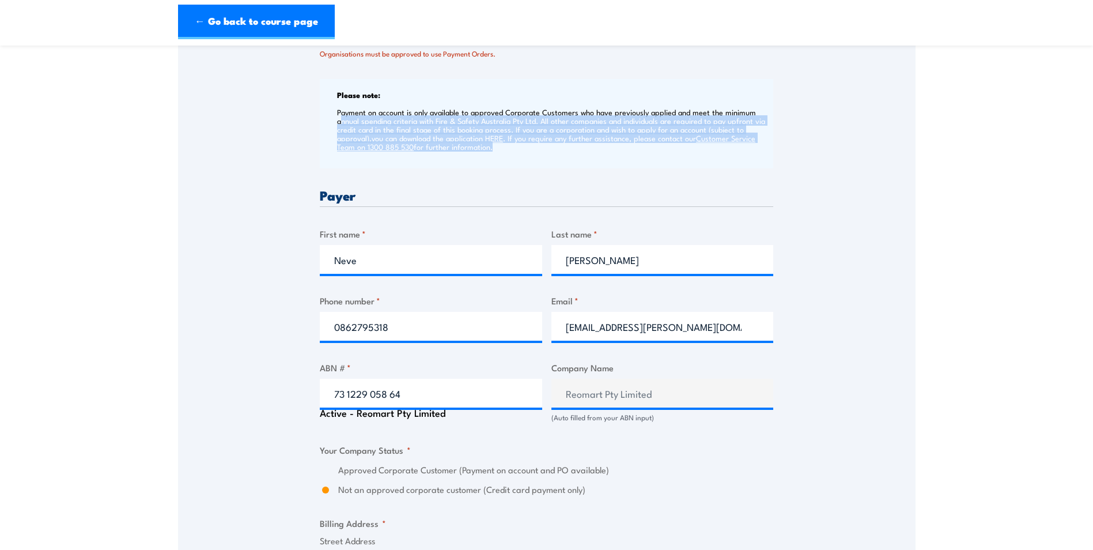
drag, startPoint x: 477, startPoint y: 147, endPoint x: 343, endPoint y: 120, distance: 136.4
click at [343, 120] on p "Payment on account is only available to approved Corporate Customers who have p…" at bounding box center [553, 129] width 433 height 43
drag, startPoint x: 343, startPoint y: 120, endPoint x: 357, endPoint y: 129, distance: 17.1
click at [357, 129] on p "Payment on account is only available to approved Corporate Customers who have p…" at bounding box center [553, 129] width 433 height 43
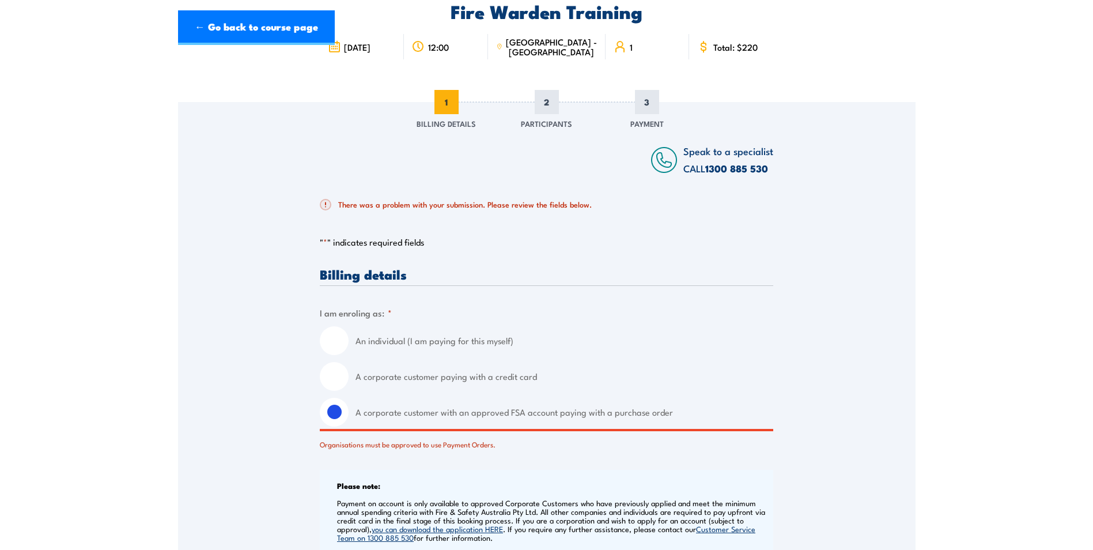
scroll to position [0, 0]
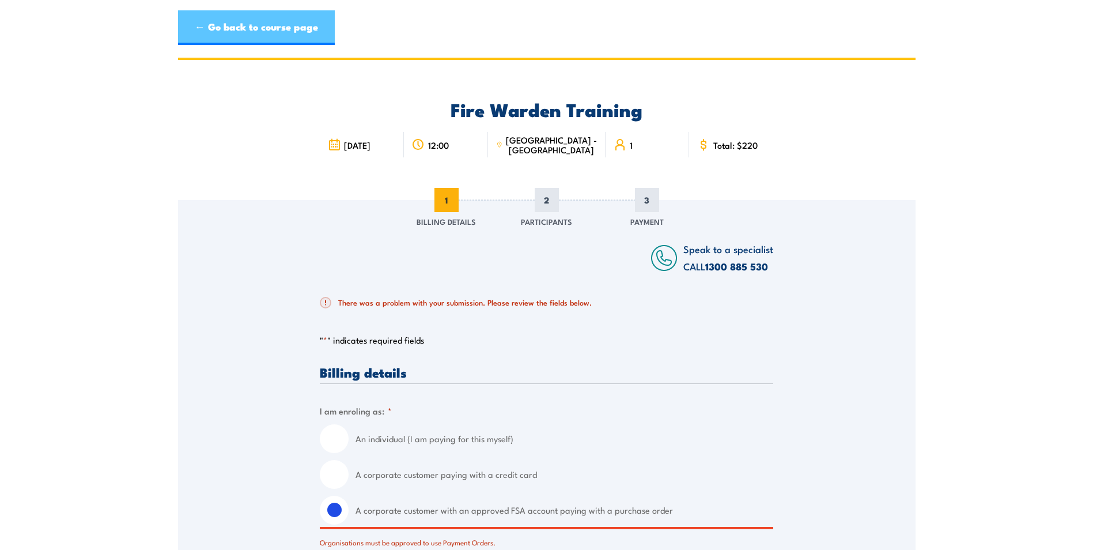
click at [269, 31] on link "← Go back to course page" at bounding box center [256, 27] width 157 height 35
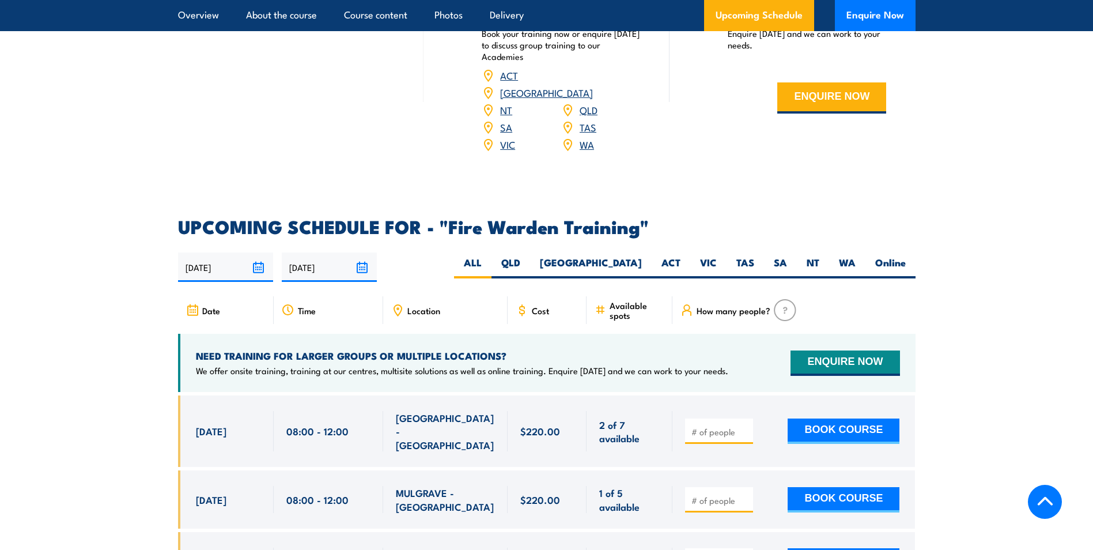
scroll to position [2144, 0]
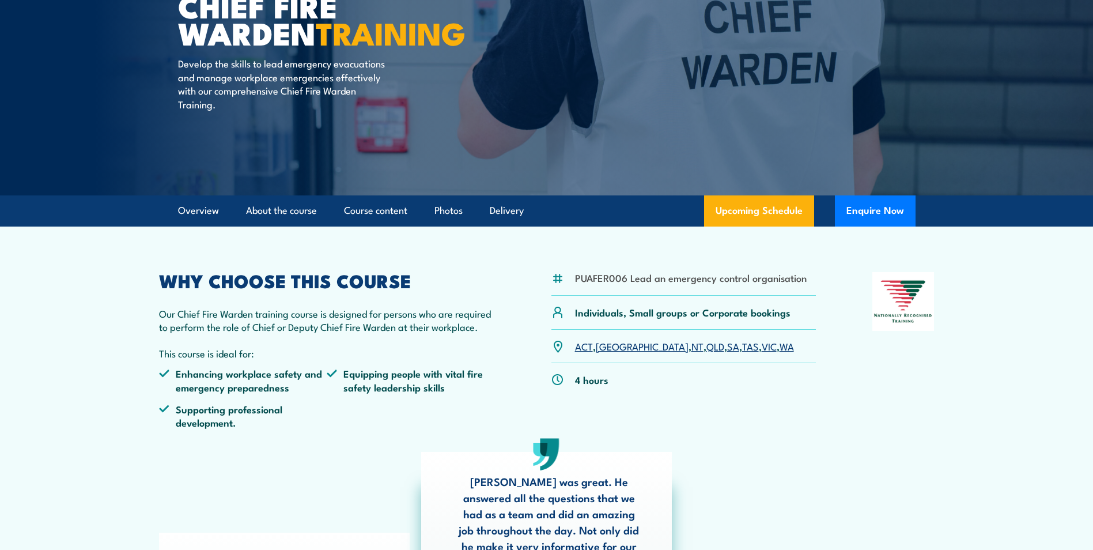
scroll to position [96, 0]
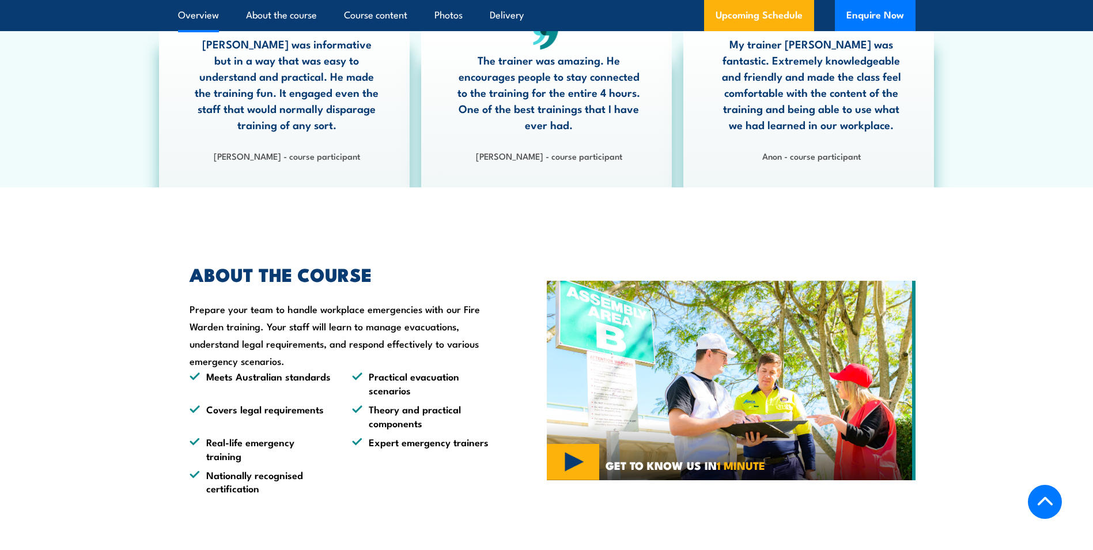
scroll to position [749, 0]
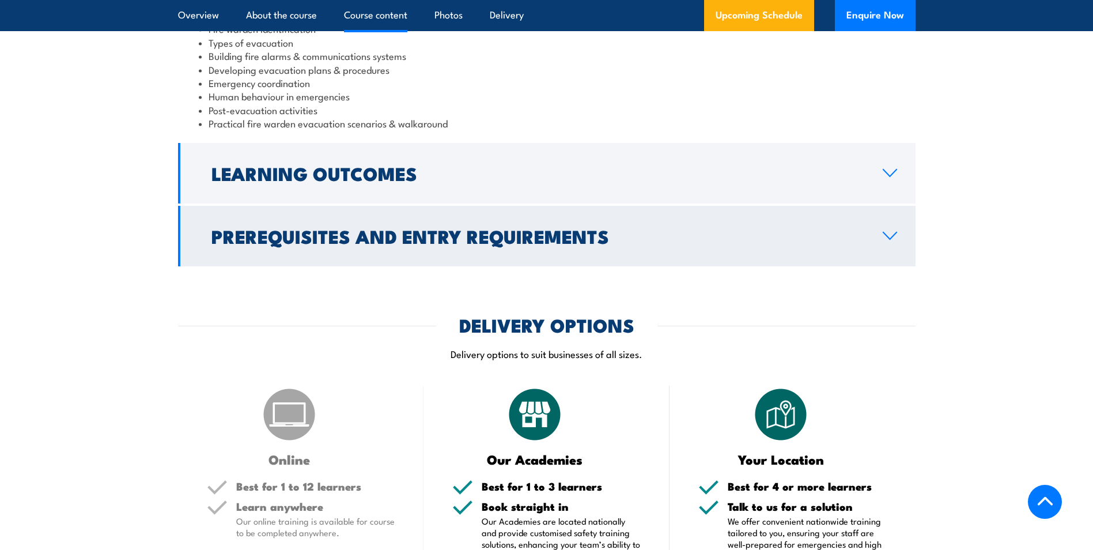
click at [273, 237] on h2 "Prerequisites and Entry Requirements" at bounding box center [538, 236] width 653 height 16
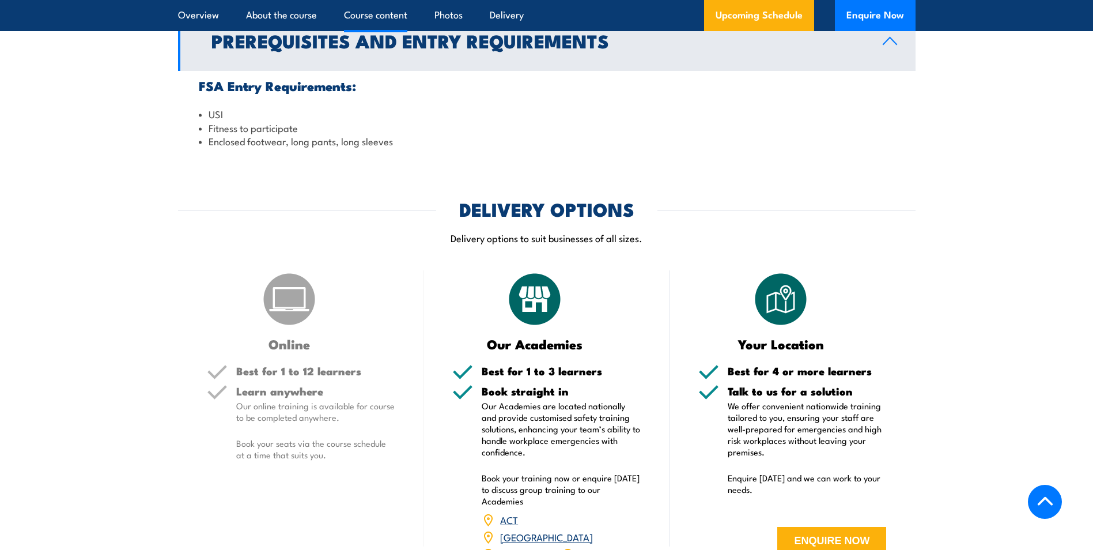
scroll to position [1294, 0]
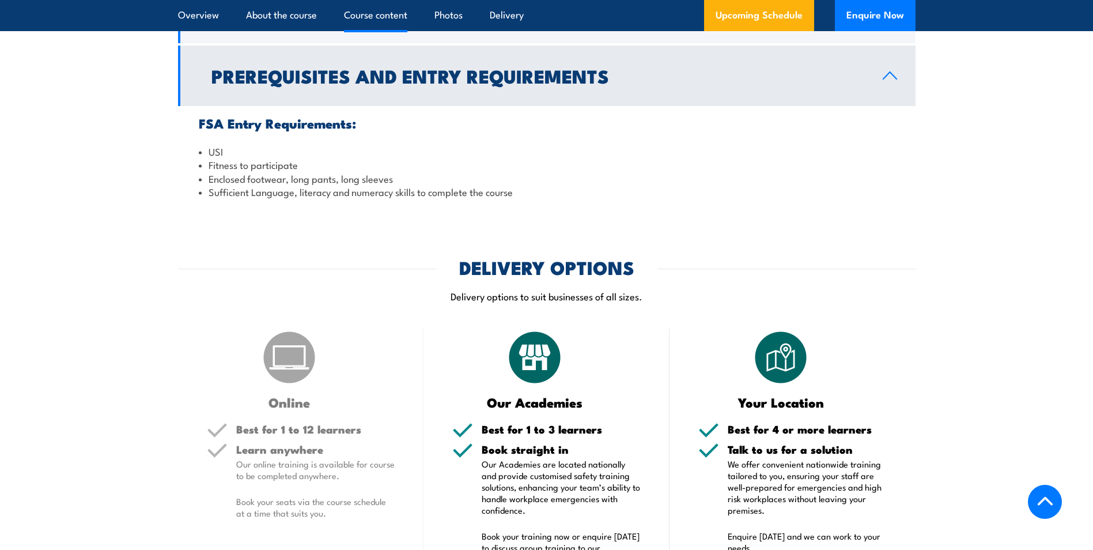
click at [322, 99] on link "Prerequisites and Entry Requirements" at bounding box center [547, 76] width 738 height 61
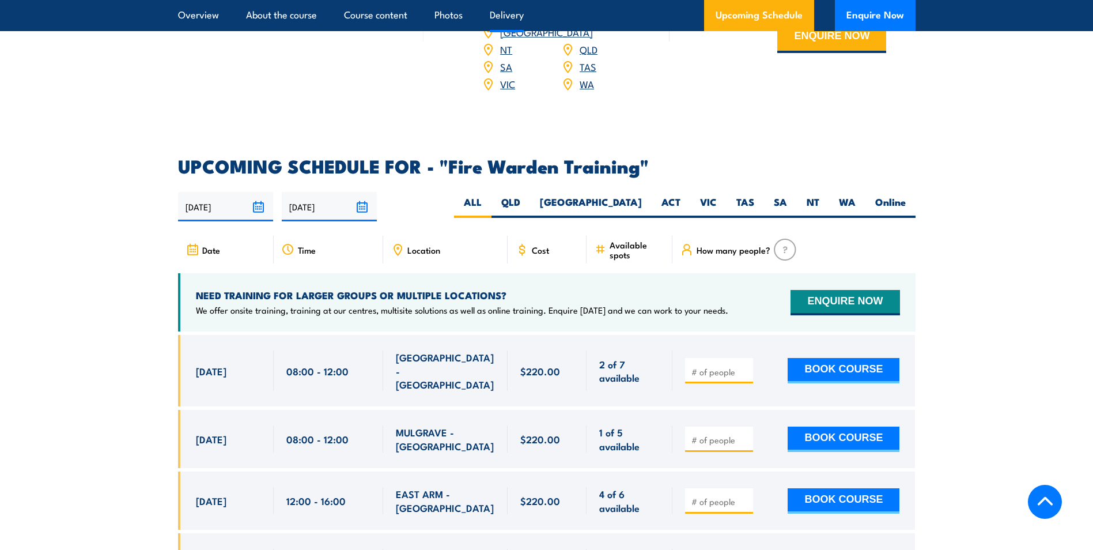
scroll to position [1755, 0]
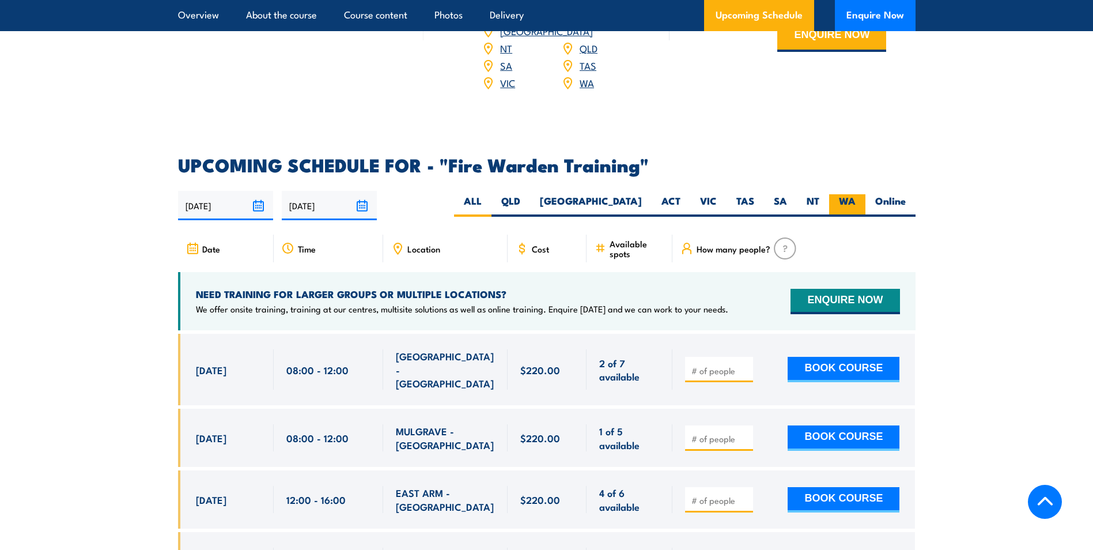
click at [840, 194] on label "WA" at bounding box center [847, 205] width 36 height 22
click at [856, 194] on input "WA" at bounding box center [859, 197] width 7 height 7
radio input "true"
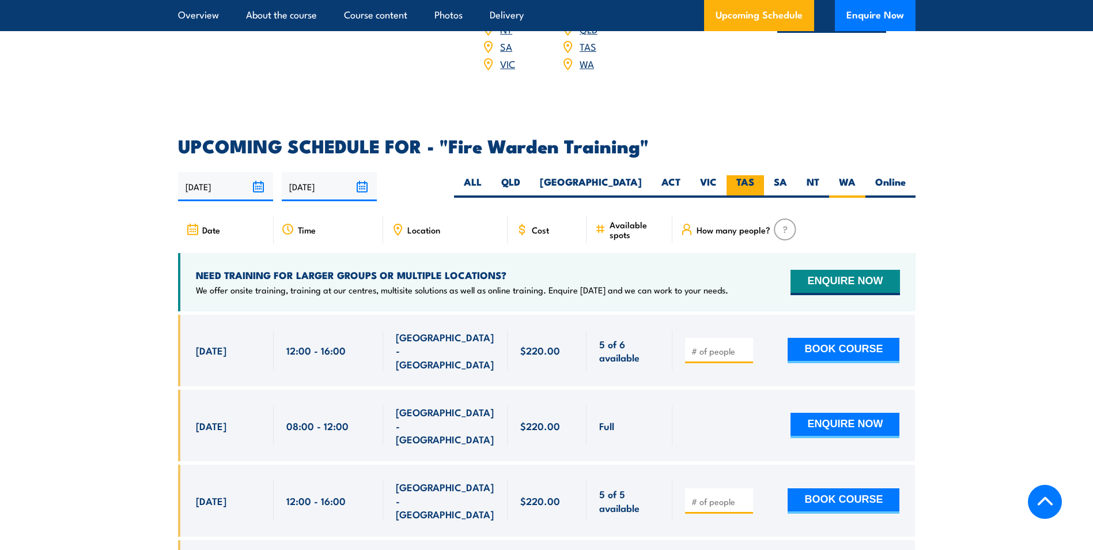
scroll to position [2144, 0]
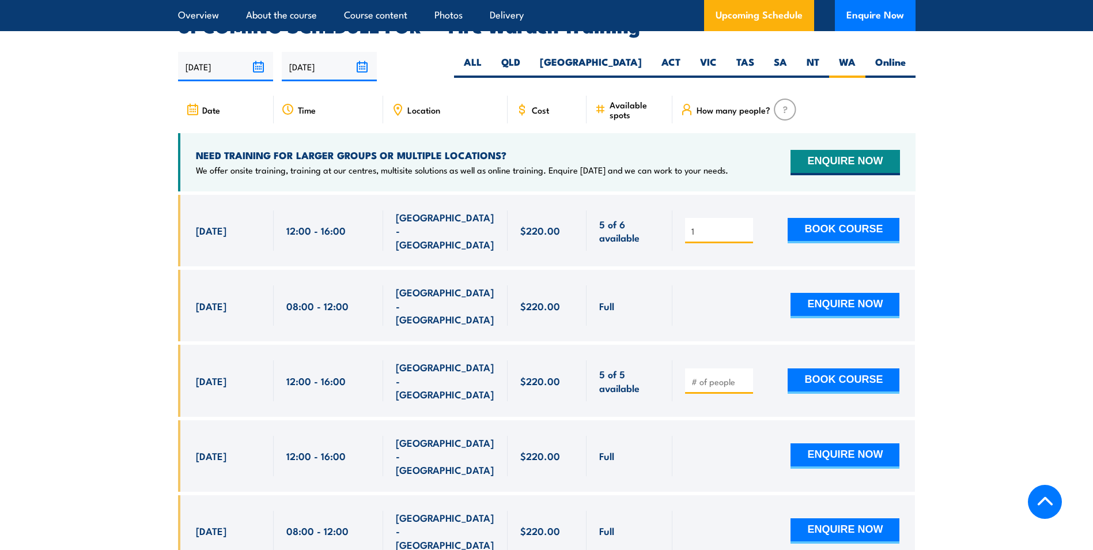
type input "1"
click at [746, 225] on input "1" at bounding box center [721, 231] width 58 height 12
click at [804, 218] on button "BOOK COURSE" at bounding box center [844, 230] width 112 height 25
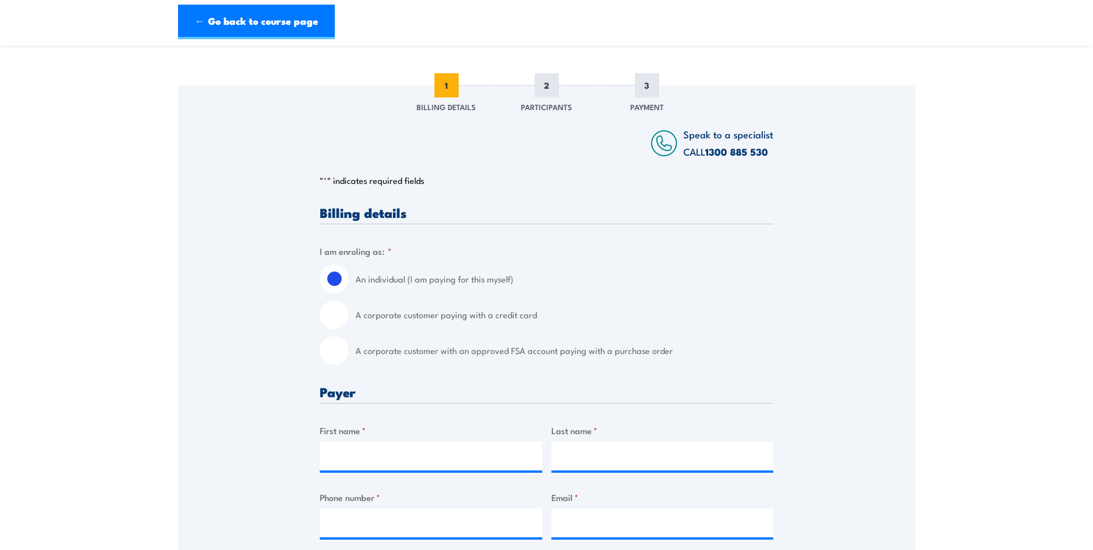
scroll to position [115, 0]
click at [476, 315] on label "A corporate customer paying with a credit card" at bounding box center [565, 314] width 418 height 29
click at [349, 315] on input "A corporate customer paying with a credit card" at bounding box center [334, 314] width 29 height 29
radio input "true"
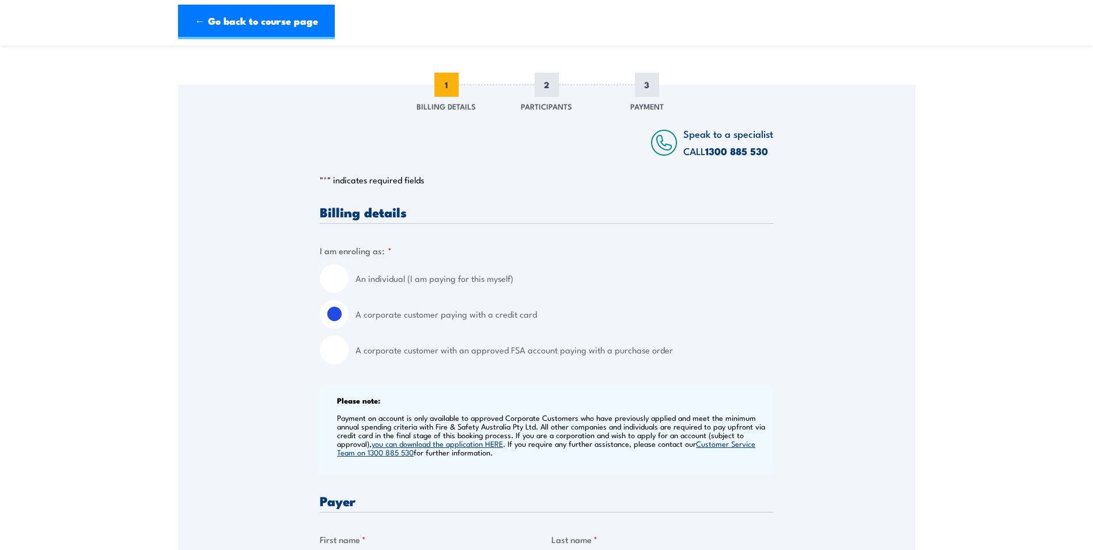
click at [327, 347] on input "A corporate customer with an approved FSA account paying with a purchase order" at bounding box center [334, 349] width 29 height 29
radio input "true"
click at [343, 343] on input "A corporate customer with an approved FSA account paying with a purchase order" at bounding box center [334, 349] width 29 height 29
click at [333, 314] on input "A corporate customer paying with a credit card" at bounding box center [334, 314] width 29 height 29
radio input "true"
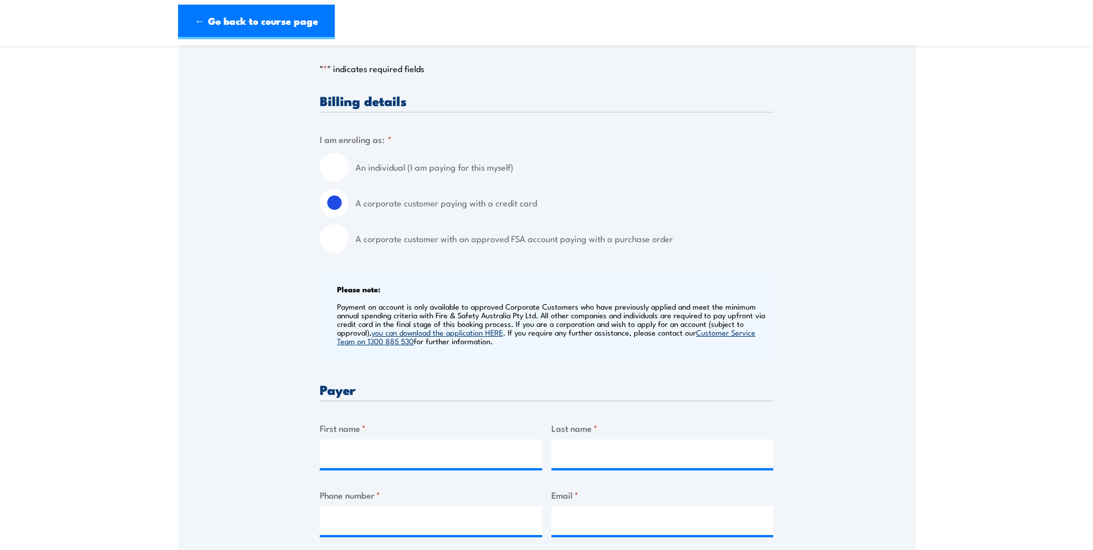
scroll to position [231, 0]
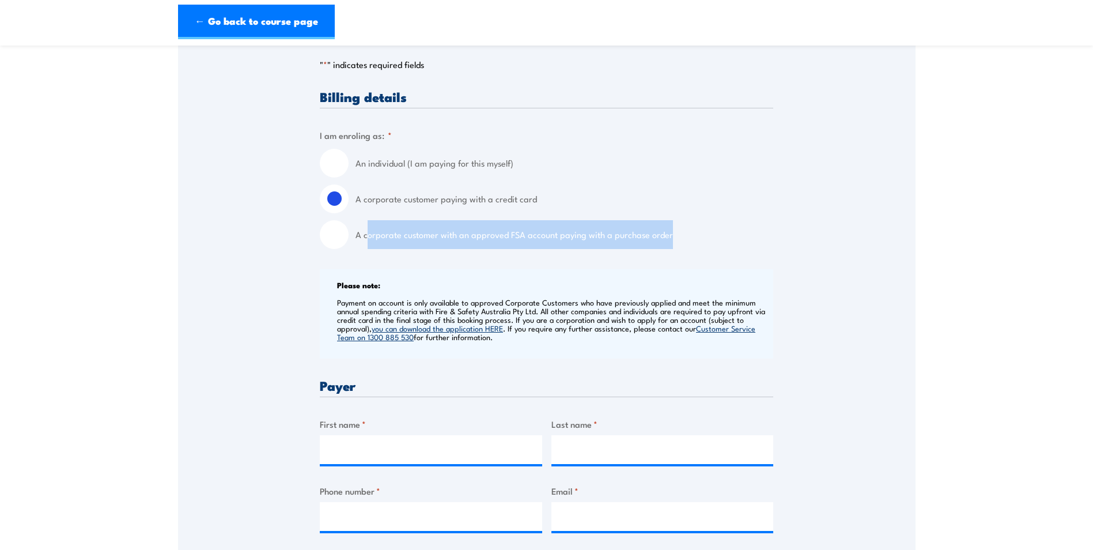
drag, startPoint x: 691, startPoint y: 239, endPoint x: 368, endPoint y: 244, distance: 323.4
click at [368, 244] on label "A corporate customer with an approved FSA account paying with a purchase order" at bounding box center [565, 234] width 418 height 29
drag, startPoint x: 368, startPoint y: 244, endPoint x: 332, endPoint y: 237, distance: 36.4
click at [332, 237] on input "A corporate customer with an approved FSA account paying with a purchase order" at bounding box center [334, 234] width 29 height 29
radio input "true"
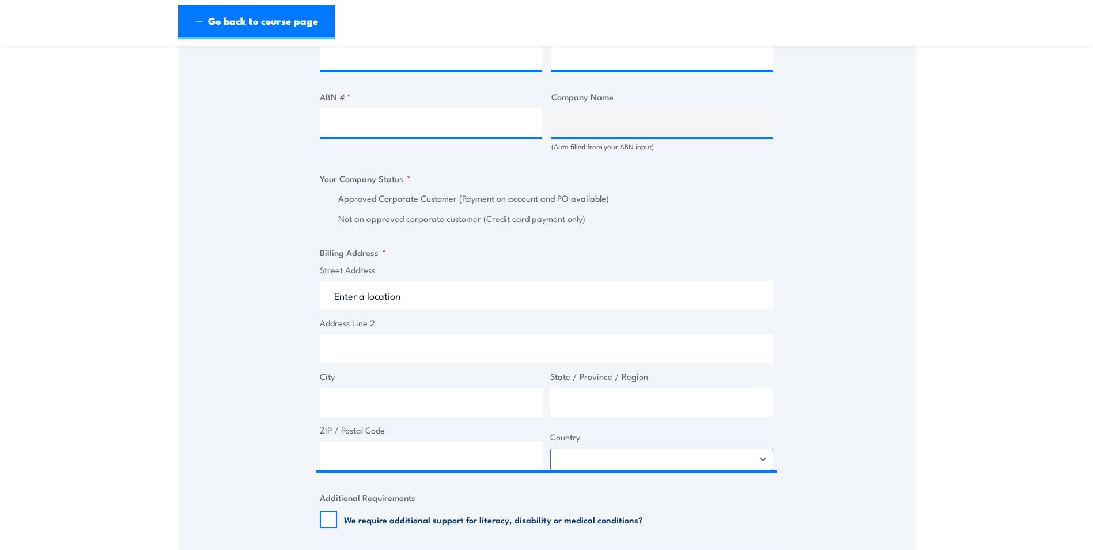
scroll to position [461, 0]
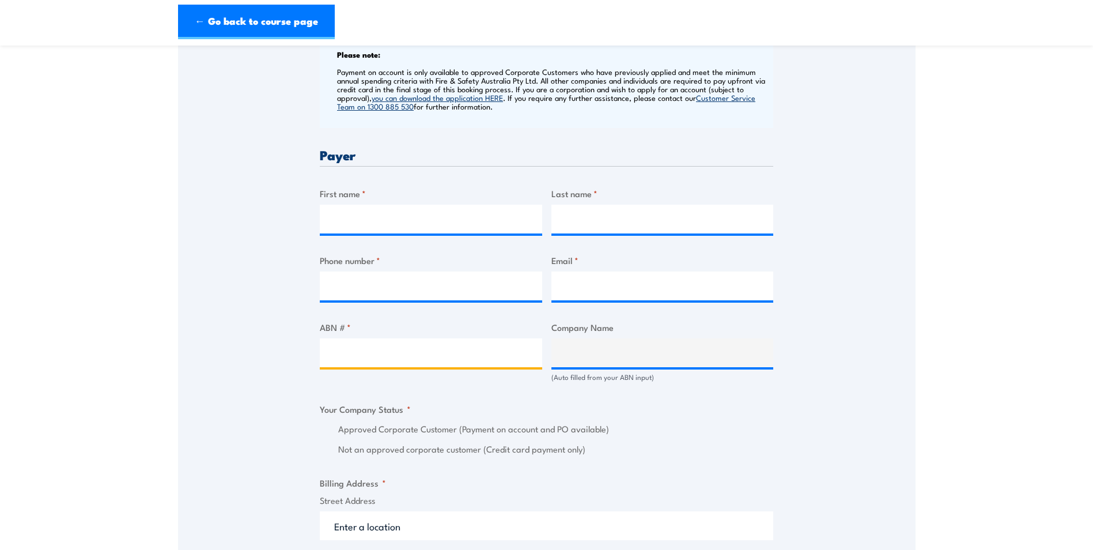
click at [389, 338] on input "ABN # *" at bounding box center [431, 352] width 223 height 29
click at [387, 345] on input "ABN # *" at bounding box center [431, 352] width 223 height 29
click at [286, 335] on div "Speak to a specialist CALL 1300 885 530 CALL 1300 885 530 " * " indicates requi…" at bounding box center [547, 375] width 738 height 1272
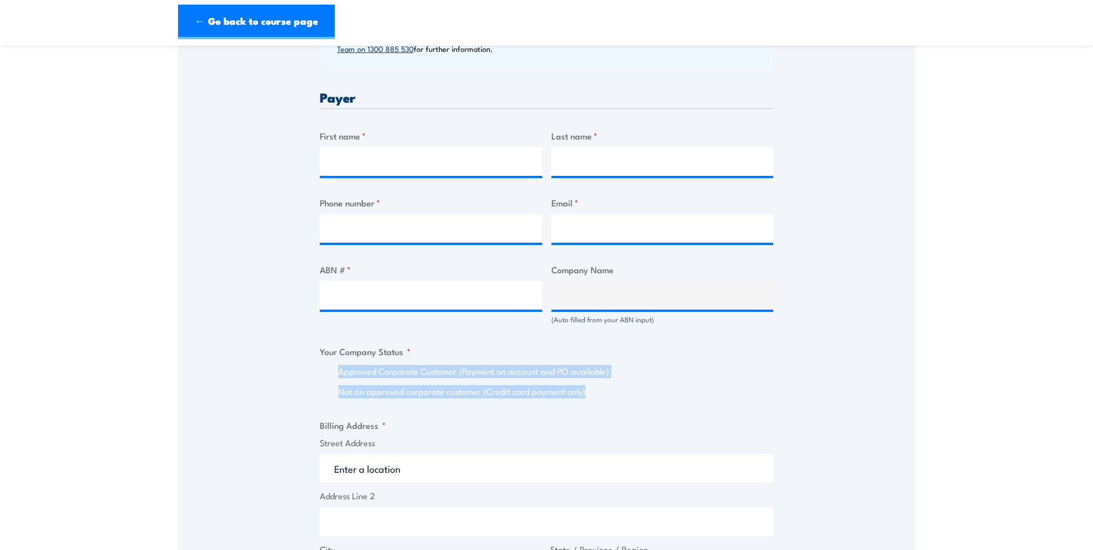
drag, startPoint x: 333, startPoint y: 377, endPoint x: 587, endPoint y: 400, distance: 255.8
click at [587, 400] on div "Billing details I am enroling as: * An individual (I am paying for this myself)…" at bounding box center [547, 375] width 454 height 1147
drag, startPoint x: 587, startPoint y: 400, endPoint x: 529, endPoint y: 375, distance: 63.3
click at [529, 375] on label "Approved Corporate Customer (Payment on account and PO available)" at bounding box center [555, 371] width 435 height 13
drag, startPoint x: 591, startPoint y: 394, endPoint x: 336, endPoint y: 369, distance: 256.0
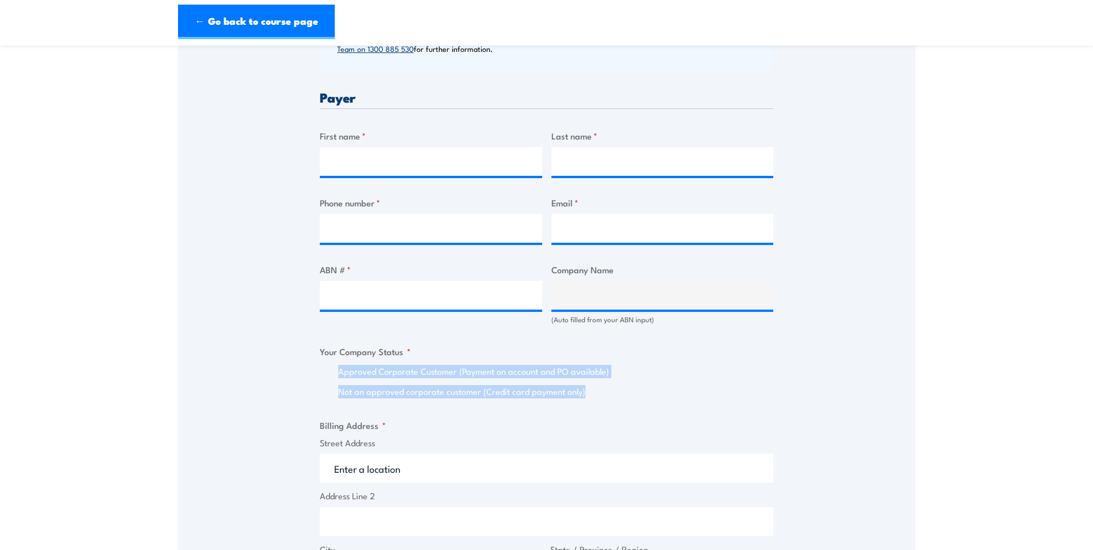
click at [336, 369] on div "Approved Corporate Customer (Payment on account and PO available) Not an approv…" at bounding box center [547, 381] width 454 height 33
drag, startPoint x: 336, startPoint y: 369, endPoint x: 329, endPoint y: 382, distance: 15.2
click at [329, 382] on div "Approved Corporate Customer (Payment on account and PO available) Not an approv…" at bounding box center [547, 381] width 454 height 33
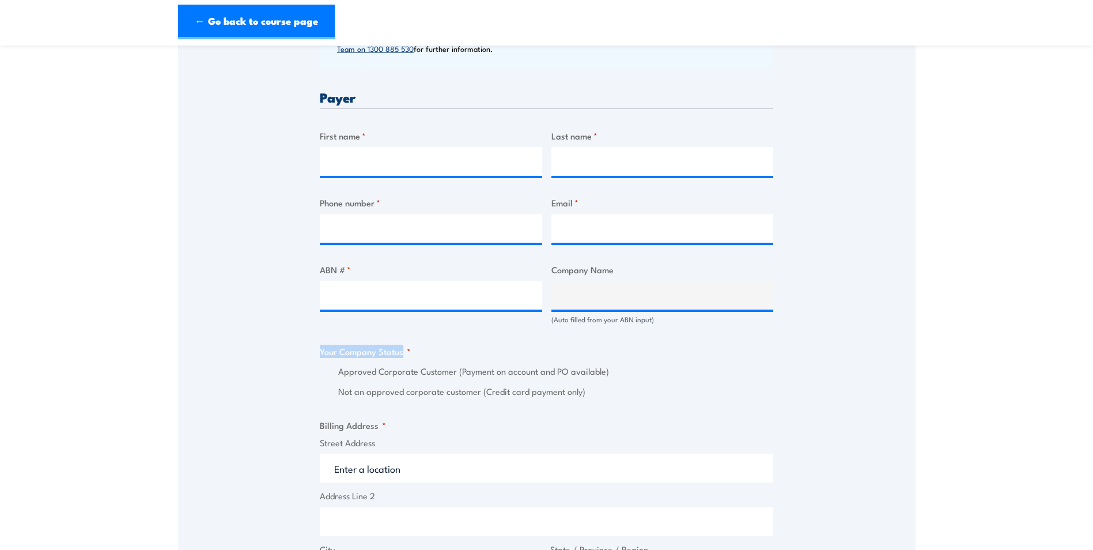
drag, startPoint x: 321, startPoint y: 353, endPoint x: 403, endPoint y: 353, distance: 81.9
click at [403, 353] on legend "Your Company Status *" at bounding box center [365, 351] width 91 height 13
drag, startPoint x: 404, startPoint y: 353, endPoint x: 333, endPoint y: 356, distance: 71.5
click at [333, 356] on legend "Your Company Status *" at bounding box center [365, 351] width 91 height 13
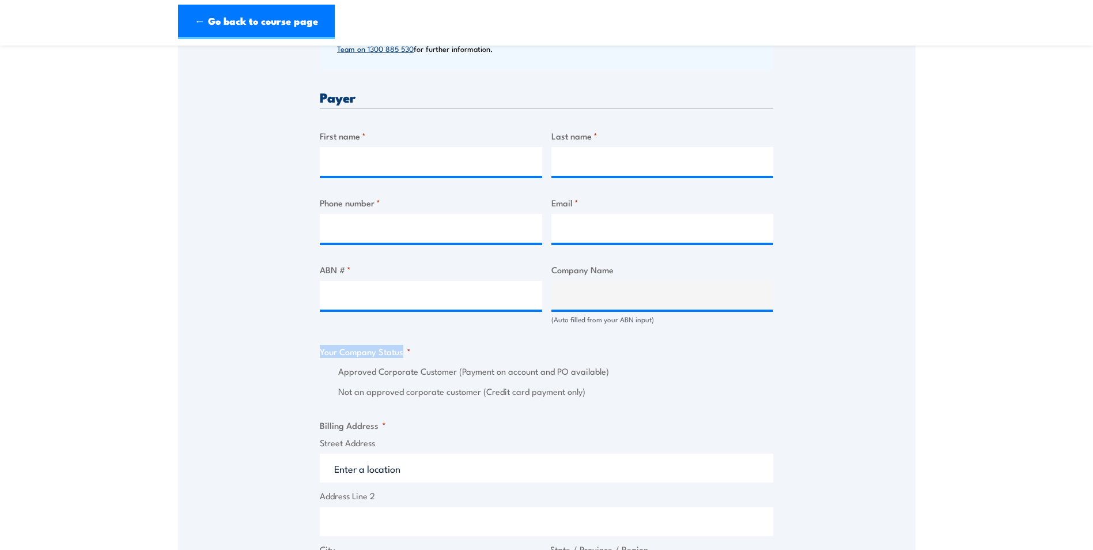
click at [333, 356] on legend "Your Company Status *" at bounding box center [365, 351] width 91 height 13
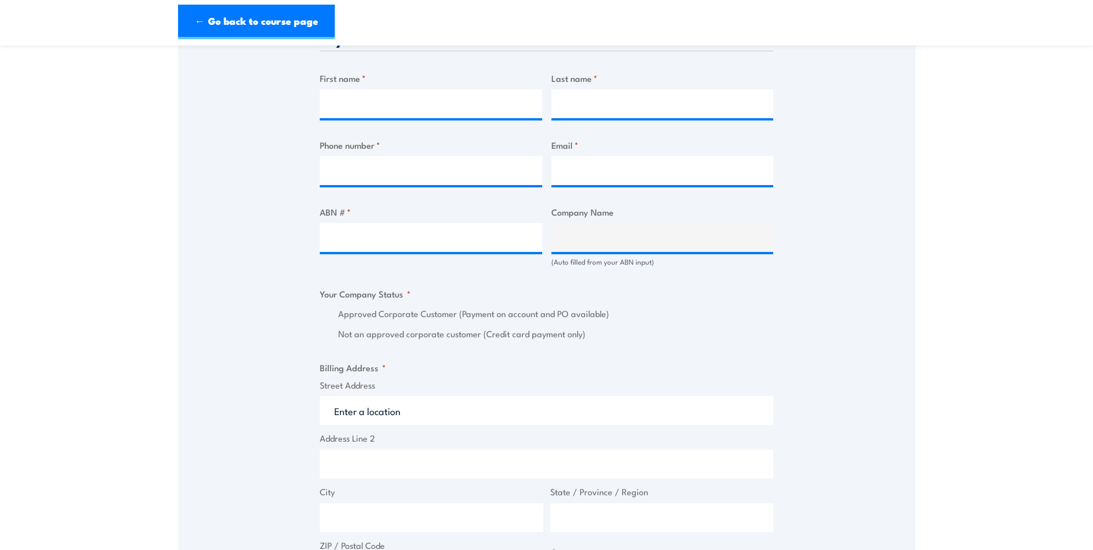
scroll to position [173, 0]
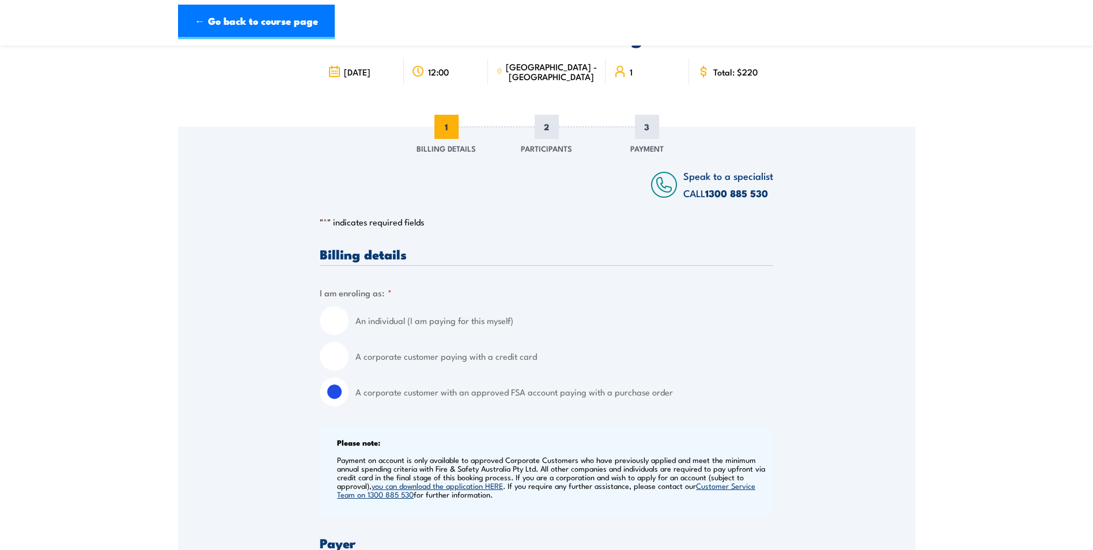
scroll to position [0, 0]
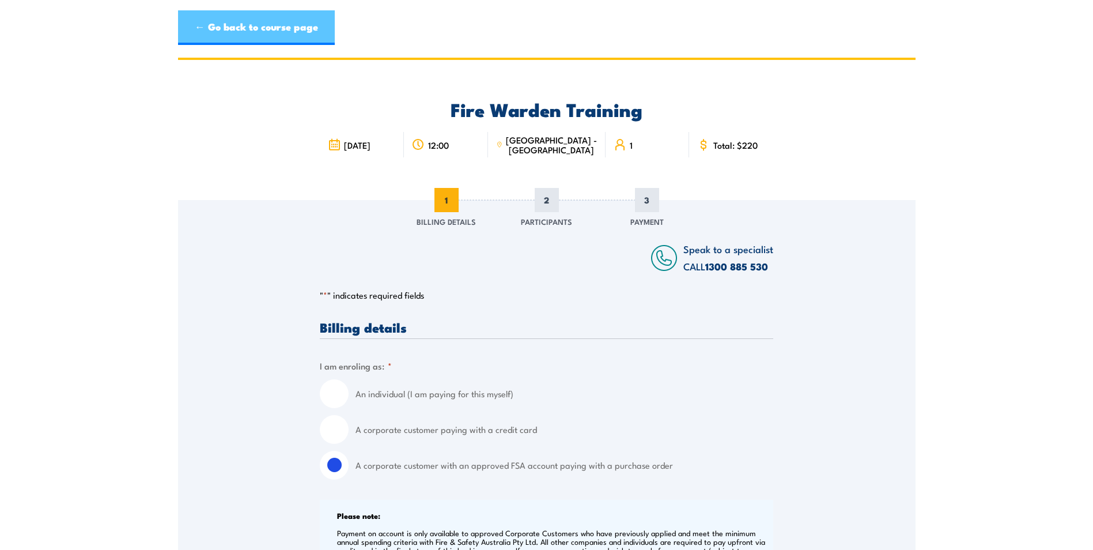
click at [212, 20] on link "← Go back to course page" at bounding box center [256, 27] width 157 height 35
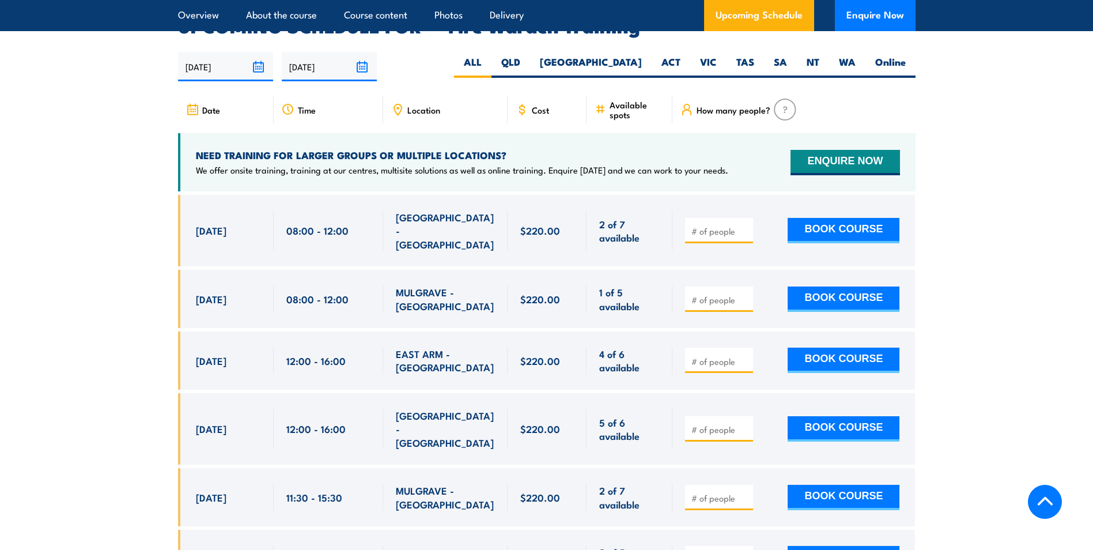
scroll to position [2144, 0]
drag, startPoint x: 192, startPoint y: 144, endPoint x: 521, endPoint y: 133, distance: 328.7
click at [521, 133] on div "NEED TRAINING FOR LARGER GROUPS OR MULTIPLE LOCATIONS? We offer onsite training…" at bounding box center [547, 162] width 738 height 58
drag, startPoint x: 521, startPoint y: 133, endPoint x: 492, endPoint y: 151, distance: 33.7
click at [492, 164] on p "We offer onsite training, training at our centres, multisite solutions as well …" at bounding box center [462, 170] width 533 height 12
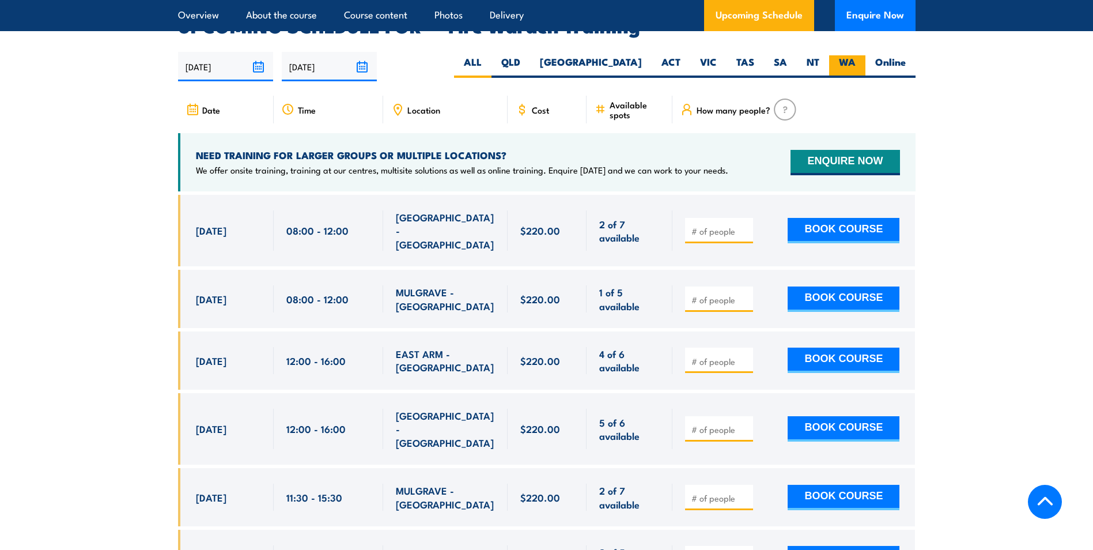
click at [849, 55] on label "WA" at bounding box center [847, 66] width 36 height 22
click at [856, 55] on input "WA" at bounding box center [859, 58] width 7 height 7
radio input "true"
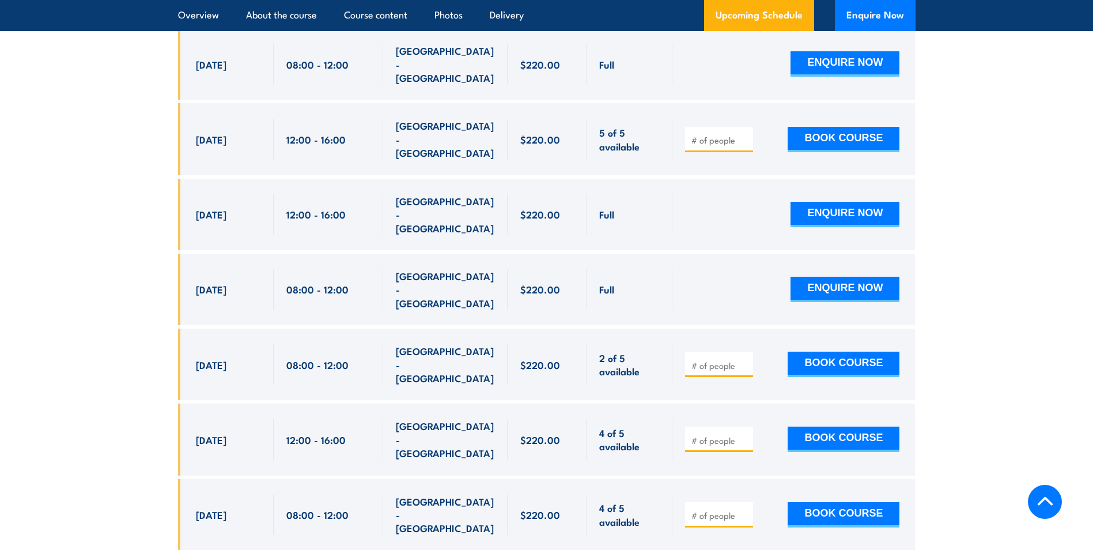
scroll to position [2429, 0]
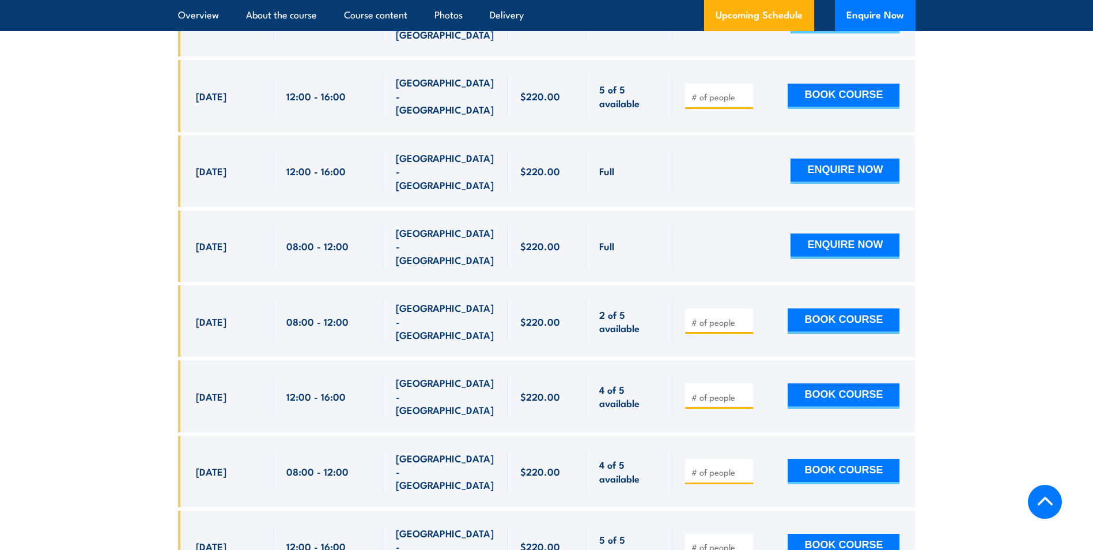
click at [721, 316] on input "number" at bounding box center [721, 322] width 58 height 12
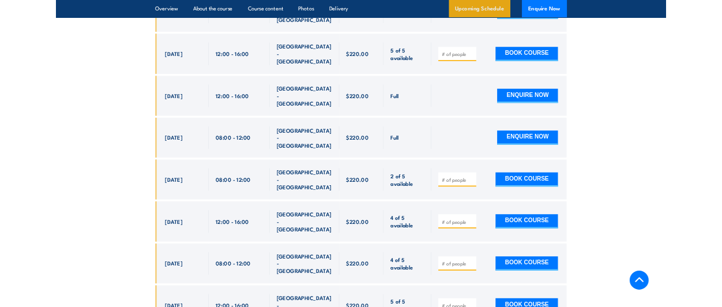
scroll to position [2413, 0]
